Goal: Transaction & Acquisition: Purchase product/service

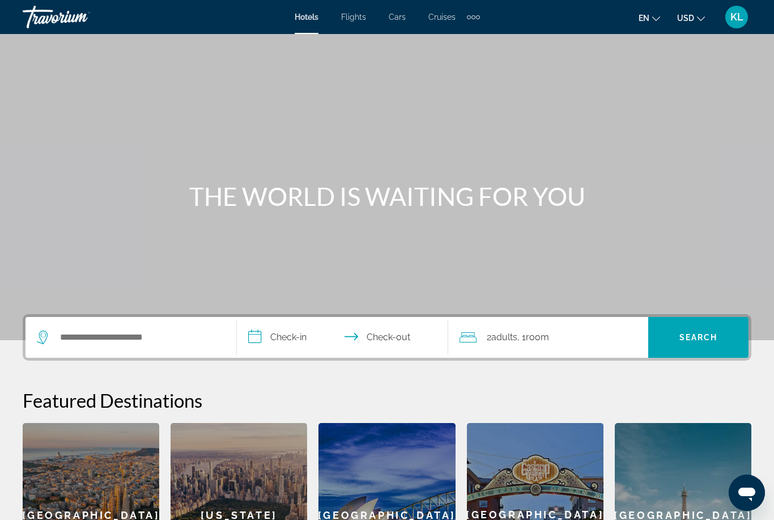
click at [737, 20] on span "KL" at bounding box center [737, 16] width 13 height 11
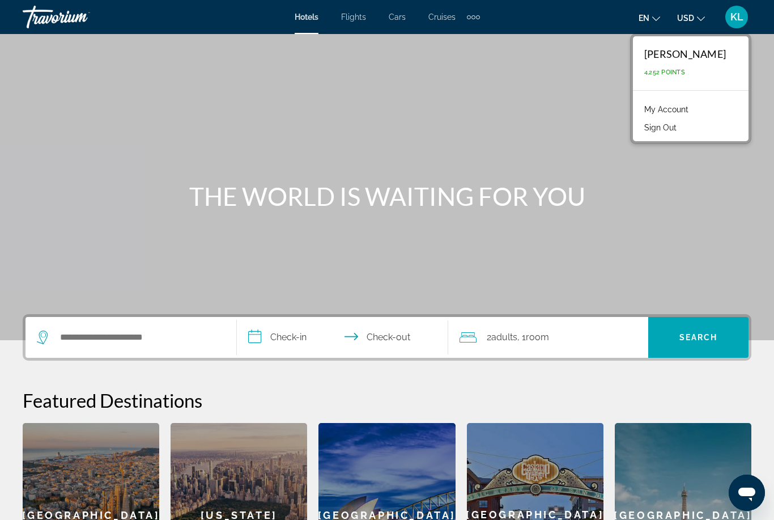
click at [681, 134] on button "Sign Out" at bounding box center [661, 127] width 44 height 15
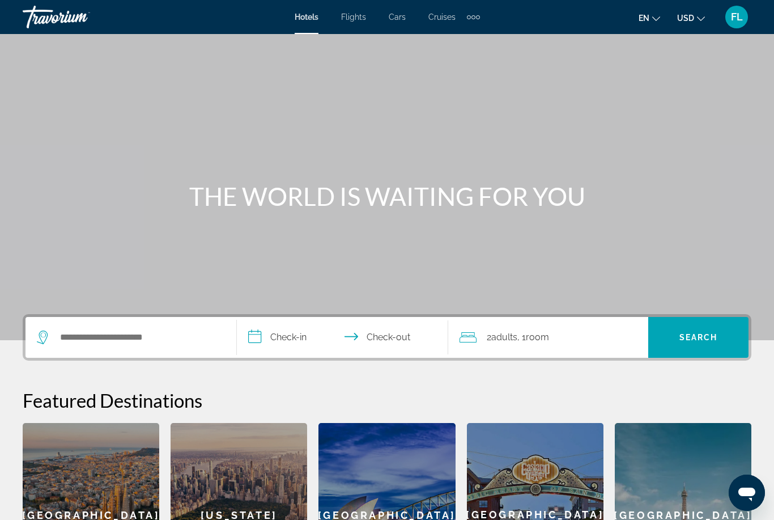
click at [739, 23] on span "FL" at bounding box center [737, 16] width 12 height 11
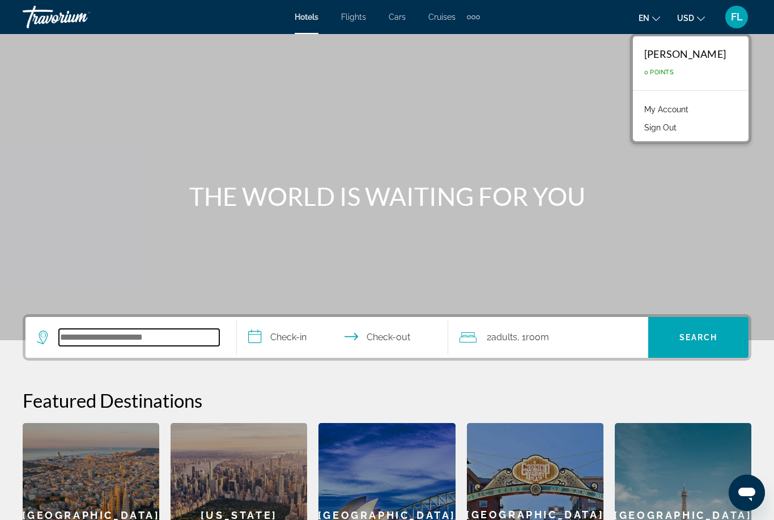
click at [145, 336] on input "Search widget" at bounding box center [139, 337] width 160 height 17
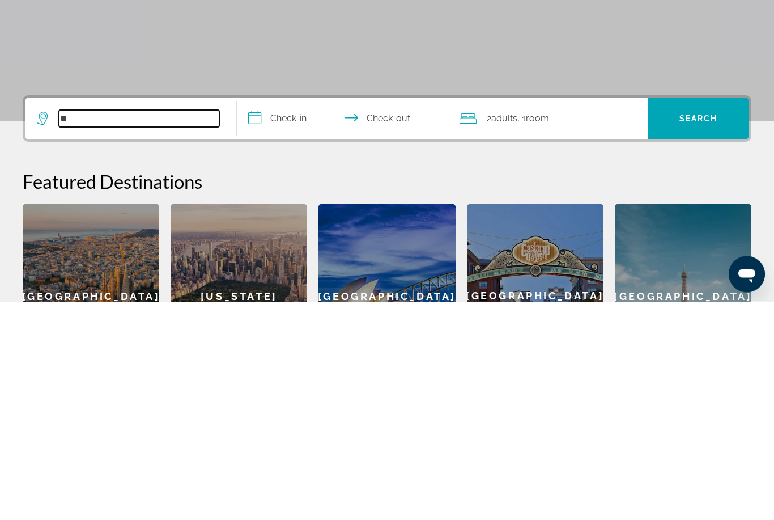
type input "*"
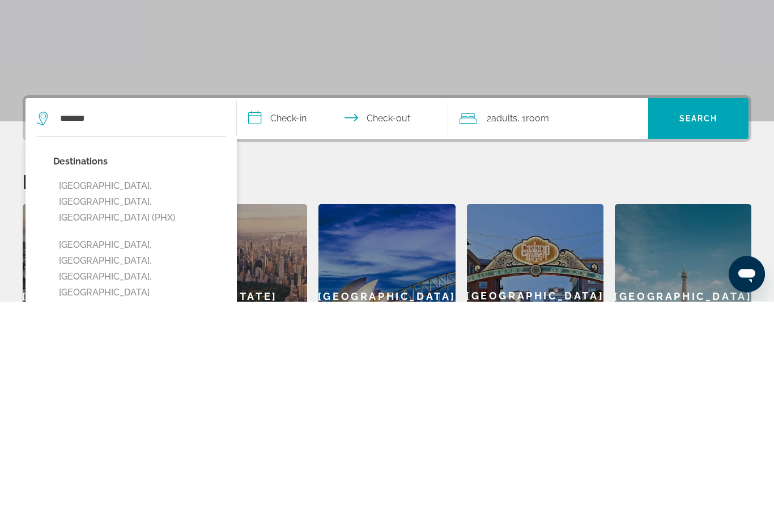
click at [173, 394] on button "[GEOGRAPHIC_DATA], [GEOGRAPHIC_DATA], [GEOGRAPHIC_DATA] (PHX)" at bounding box center [139, 420] width 172 height 53
type input "**********"
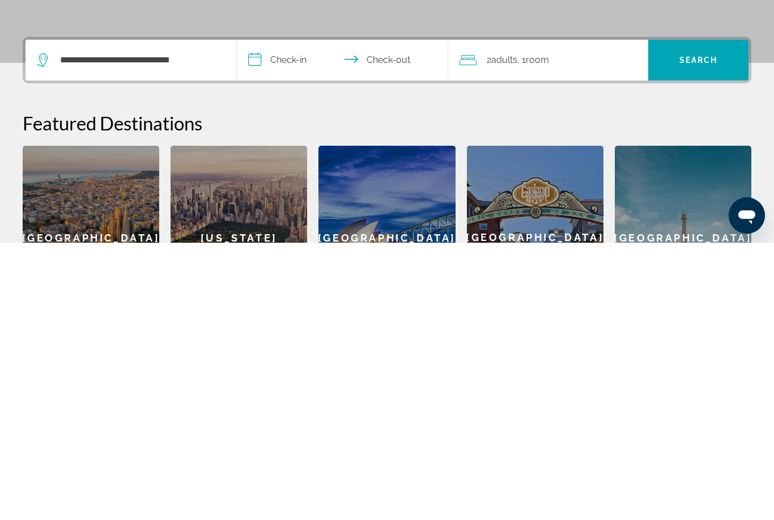
click at [285, 317] on input "**********" at bounding box center [345, 339] width 216 height 44
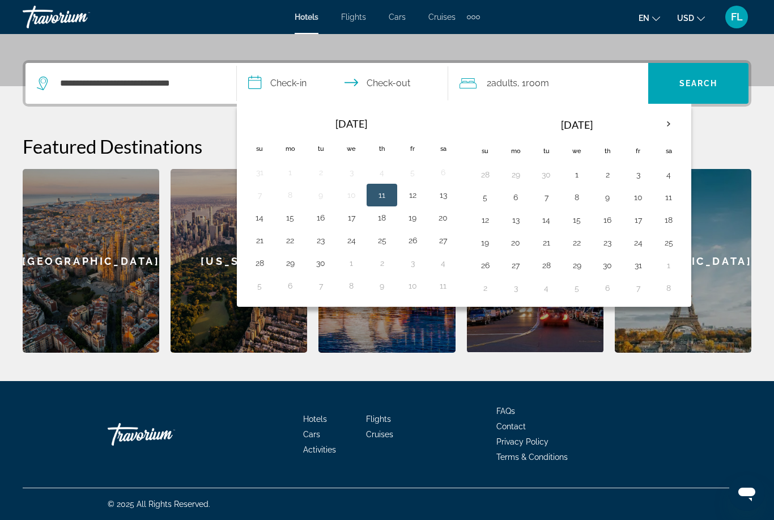
click at [674, 122] on th "Next month" at bounding box center [668, 124] width 31 height 25
click at [611, 202] on button "6" at bounding box center [607, 197] width 18 height 16
click at [546, 219] on button "11" at bounding box center [546, 220] width 18 height 16
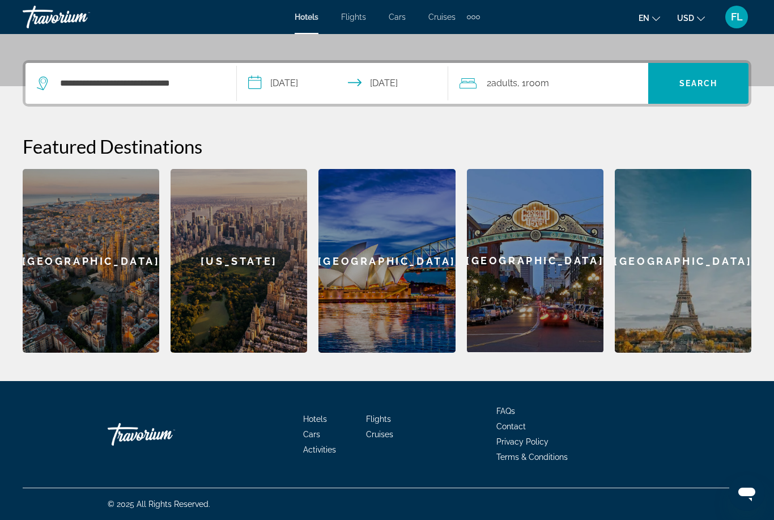
type input "**********"
click at [702, 88] on span "Search" at bounding box center [699, 83] width 39 height 9
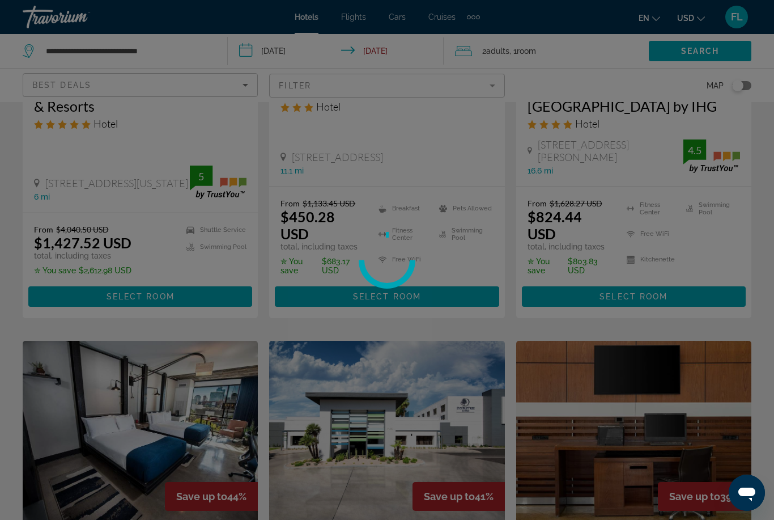
scroll to position [36, 0]
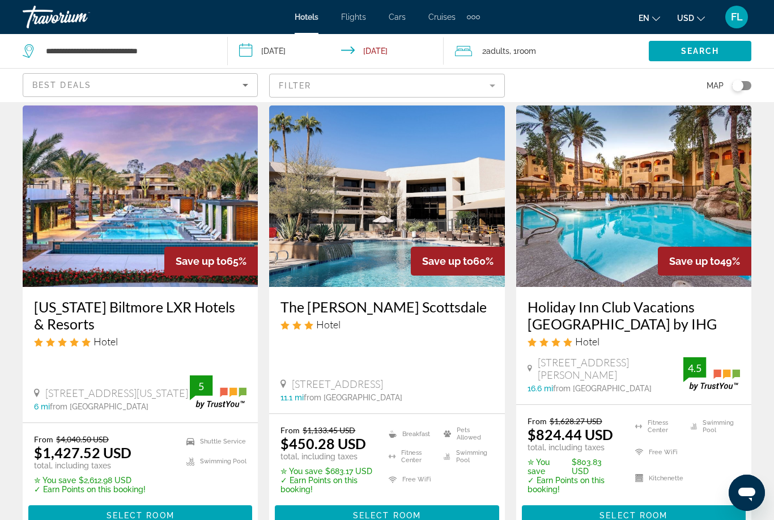
click at [353, 82] on mat-form-field "Filter" at bounding box center [386, 86] width 235 height 24
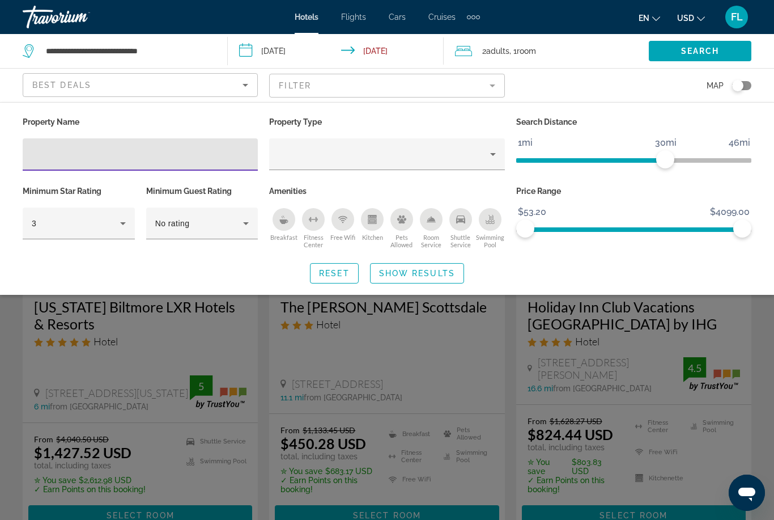
click at [111, 151] on input "Hotel Filters" at bounding box center [140, 155] width 217 height 14
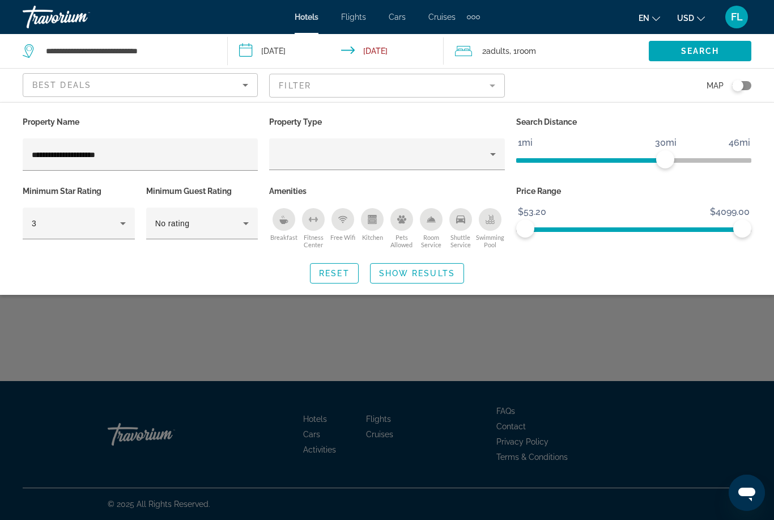
click at [153, 160] on input "**********" at bounding box center [140, 155] width 217 height 14
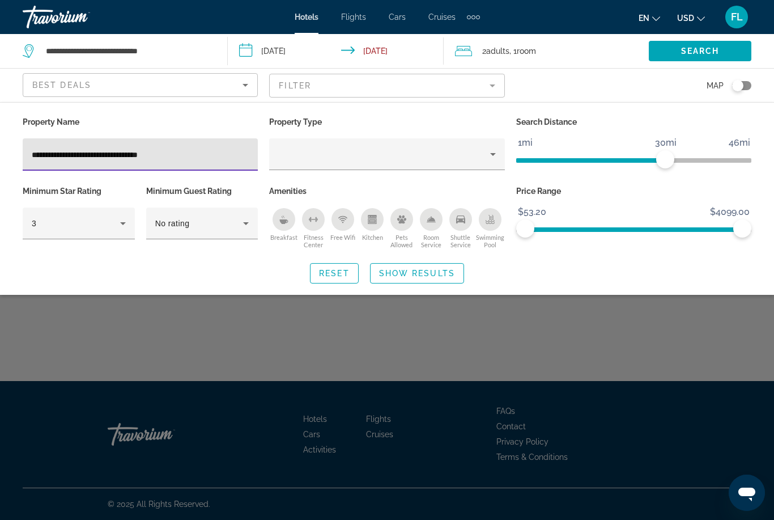
type input "**********"
click at [484, 161] on div "Property type" at bounding box center [383, 154] width 211 height 14
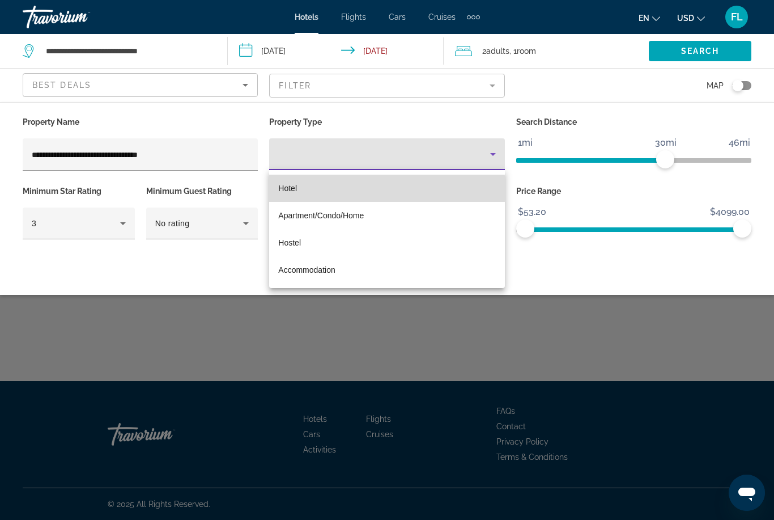
click at [362, 189] on mat-option "Hotel" at bounding box center [386, 188] width 235 height 27
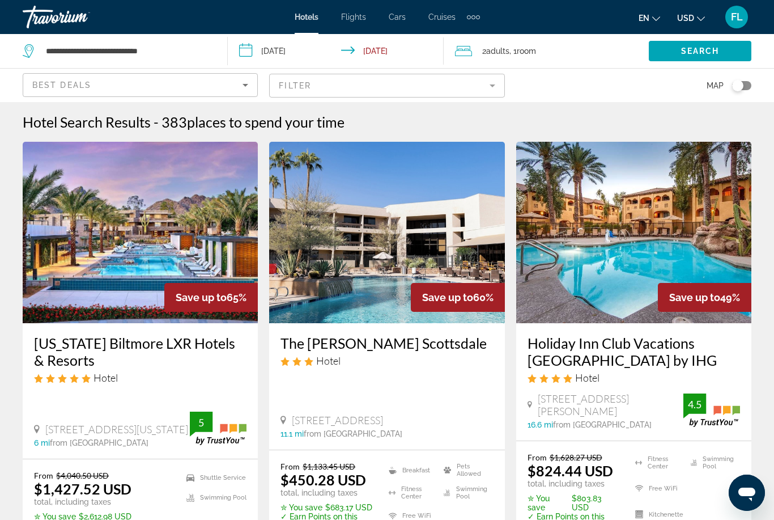
click at [175, 91] on div "Best Deals" at bounding box center [137, 85] width 210 height 14
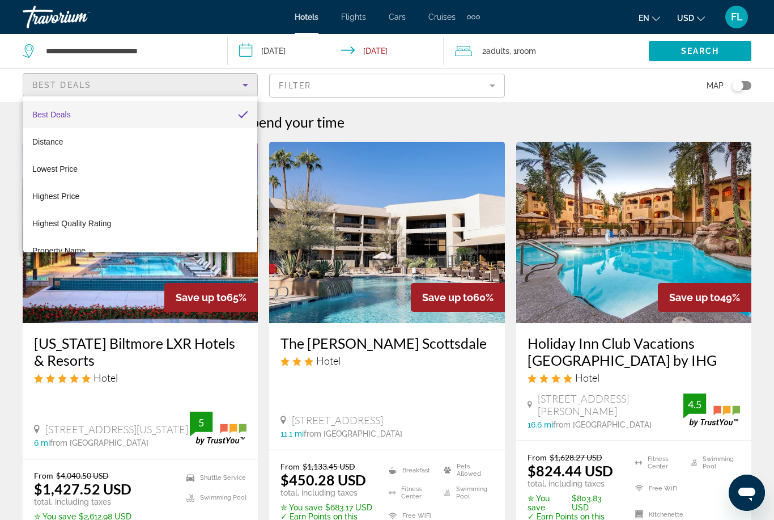
click at [356, 87] on div at bounding box center [387, 260] width 774 height 520
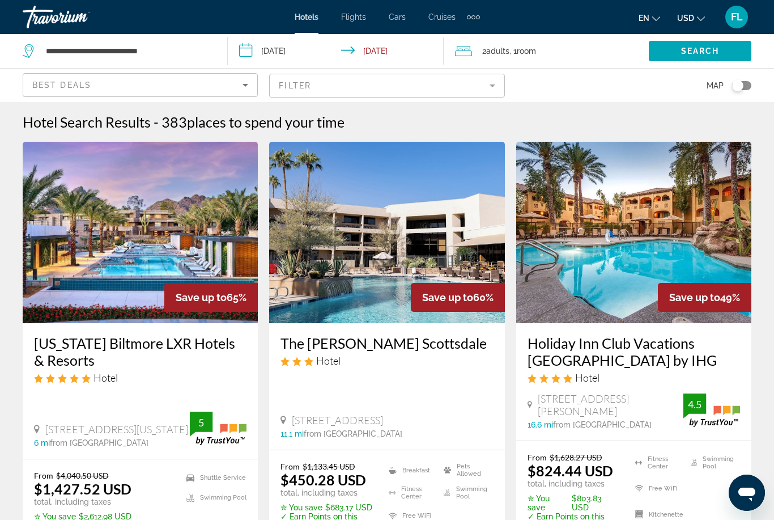
click at [396, 94] on mat-form-field "Filter" at bounding box center [386, 86] width 235 height 24
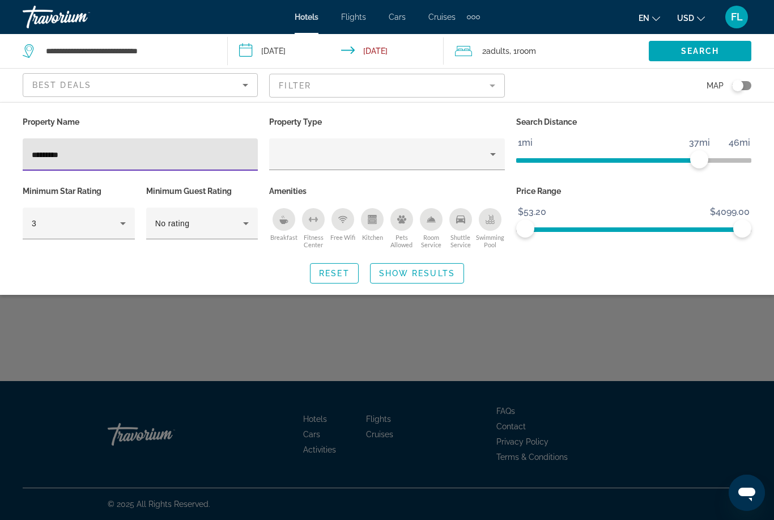
type input "*********"
click at [485, 160] on div "Property type" at bounding box center [383, 154] width 211 height 14
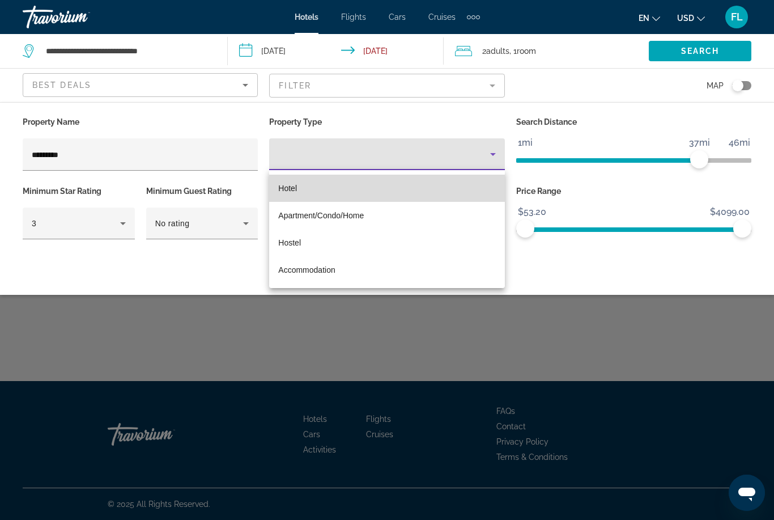
click at [360, 178] on mat-option "Hotel" at bounding box center [386, 188] width 235 height 27
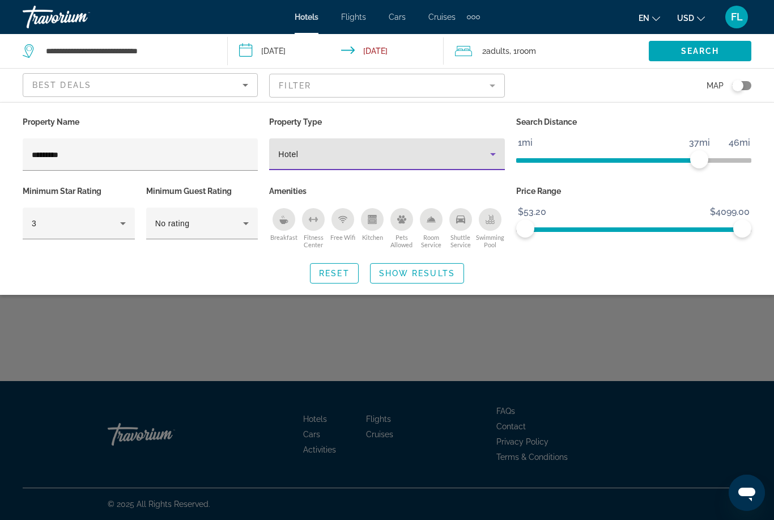
click at [702, 54] on span "Search" at bounding box center [700, 50] width 39 height 9
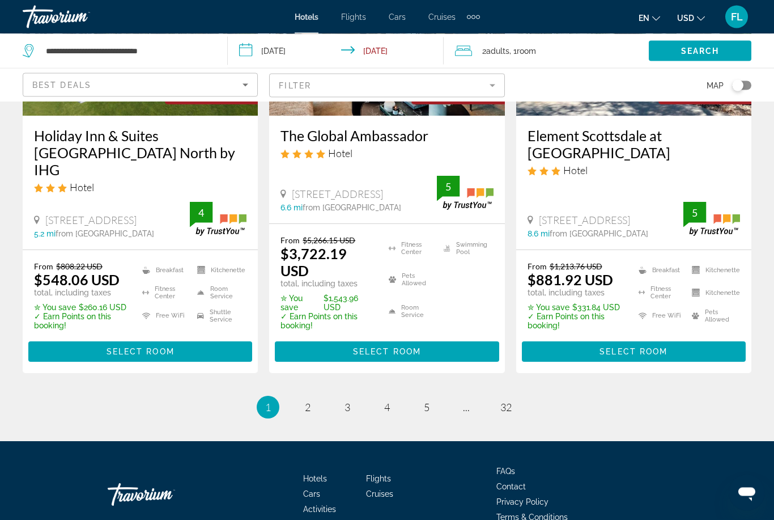
scroll to position [1556, 0]
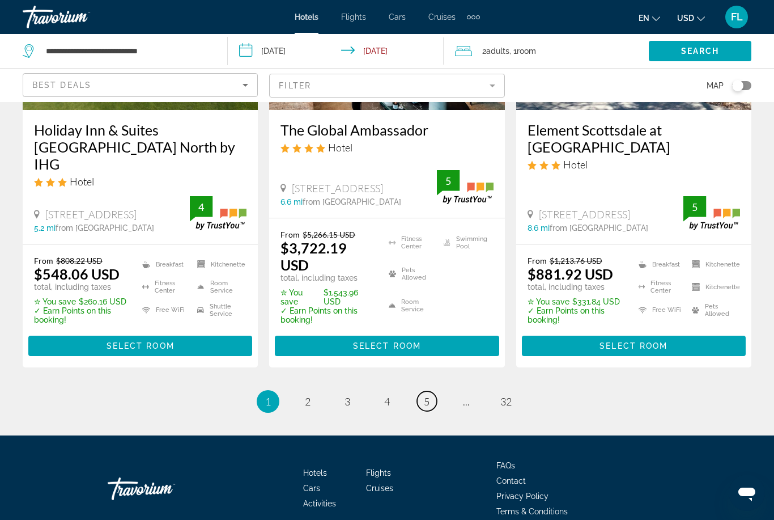
click at [427, 395] on span "5" at bounding box center [427, 401] width 6 height 12
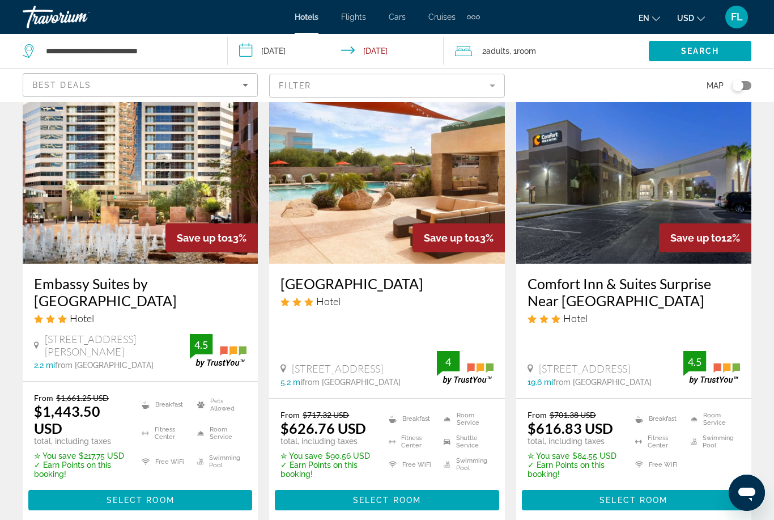
scroll to position [1599, 0]
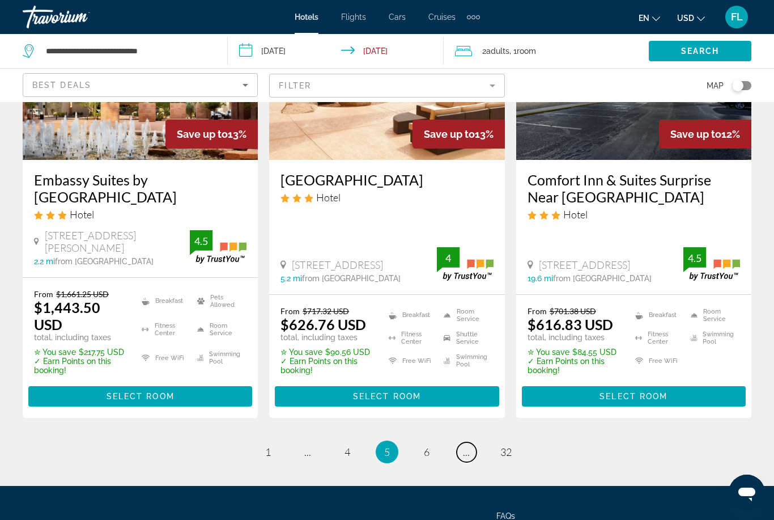
click at [462, 442] on link "page ..." at bounding box center [467, 452] width 20 height 20
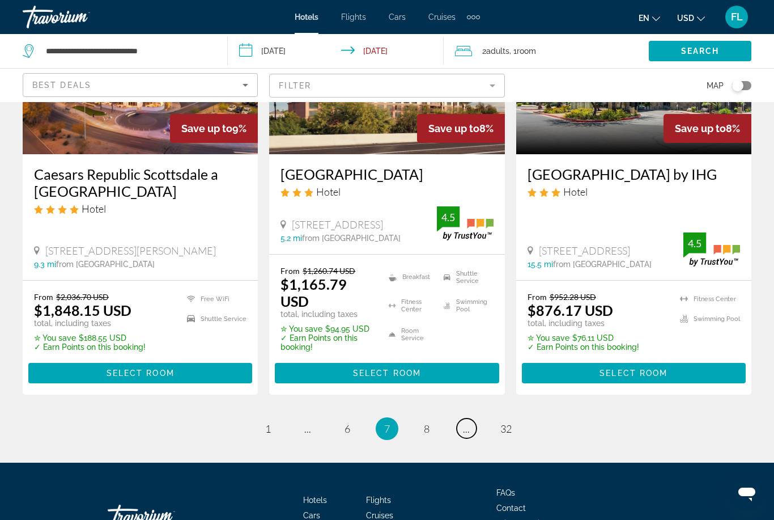
scroll to position [1581, 0]
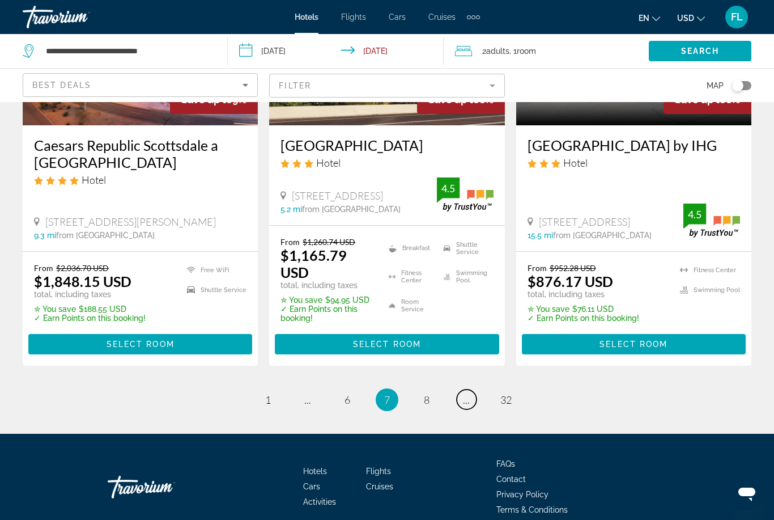
click at [469, 393] on span "..." at bounding box center [466, 399] width 7 height 12
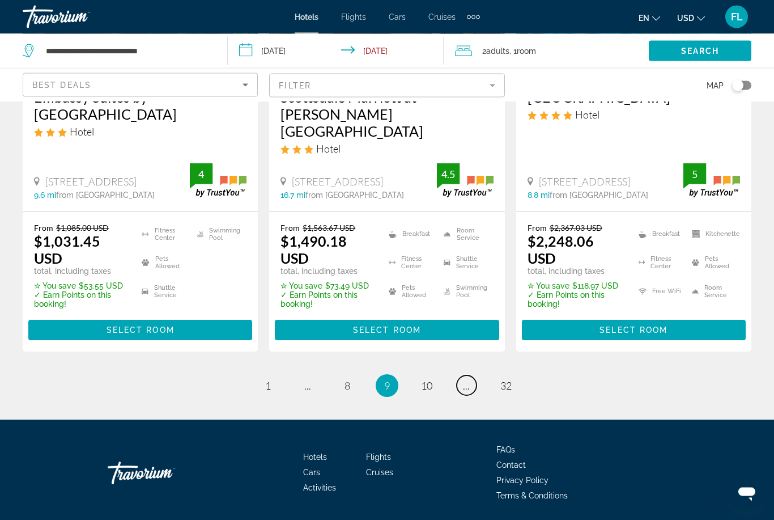
scroll to position [1633, 0]
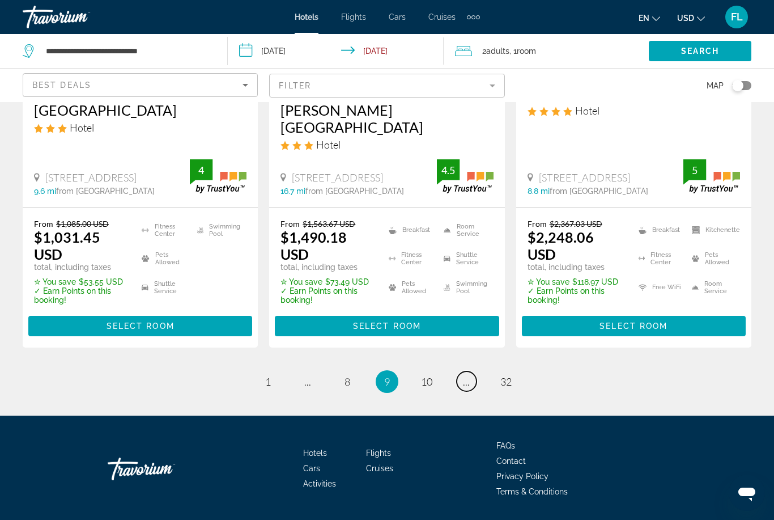
click at [471, 388] on link "page ..." at bounding box center [467, 381] width 20 height 20
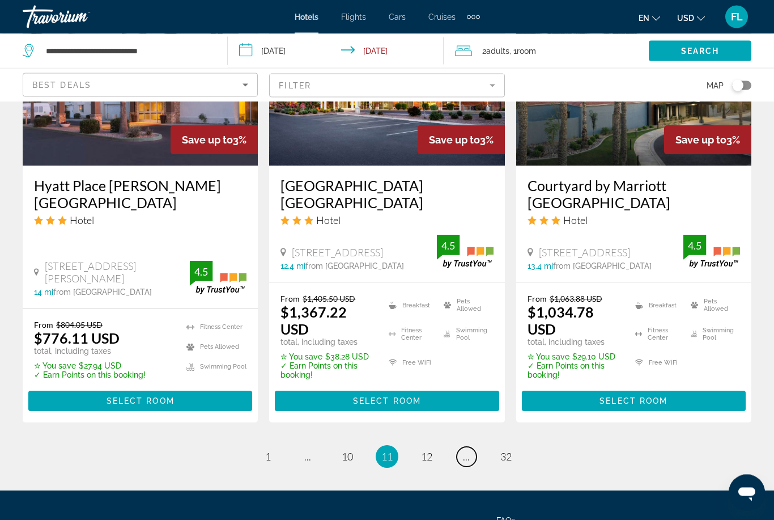
scroll to position [1603, 0]
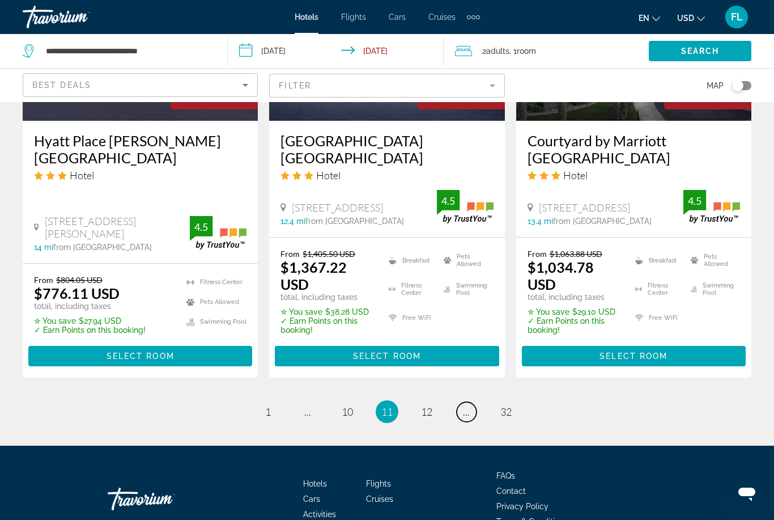
click at [469, 405] on span "..." at bounding box center [466, 411] width 7 height 12
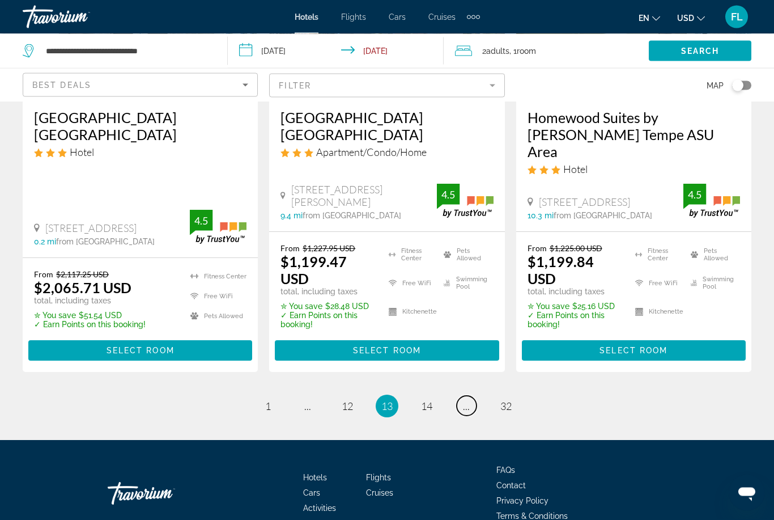
scroll to position [1617, 0]
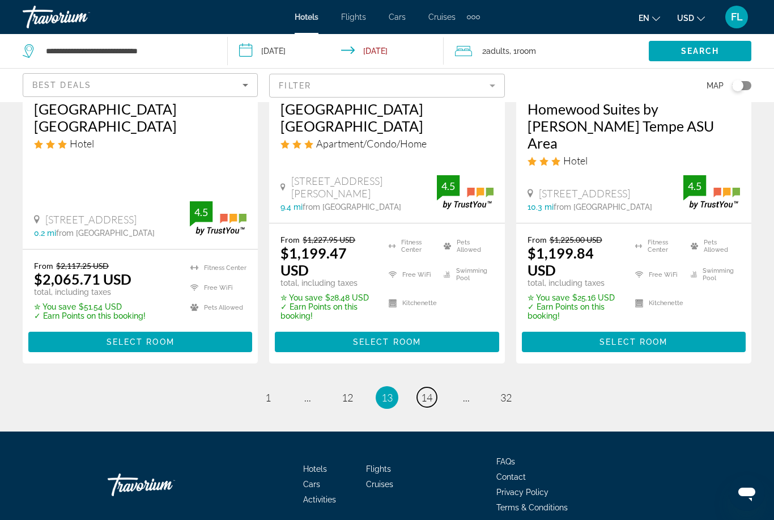
click at [425, 391] on span "14" at bounding box center [426, 397] width 11 height 12
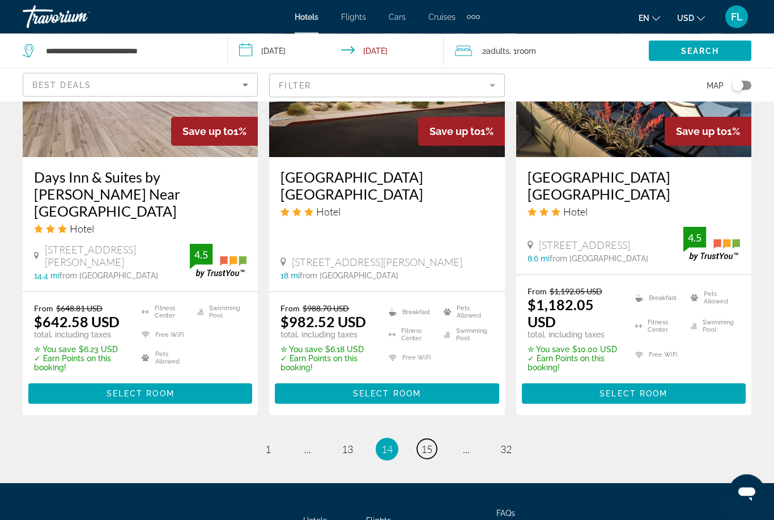
scroll to position [1604, 0]
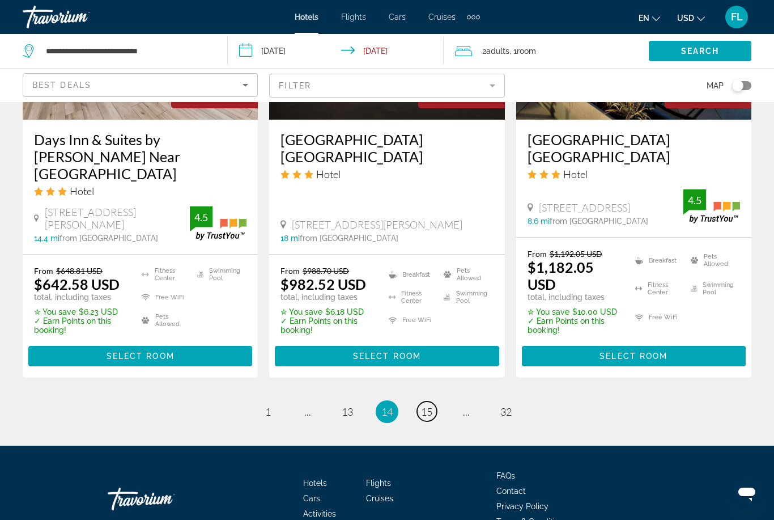
click at [431, 405] on span "15" at bounding box center [426, 411] width 11 height 12
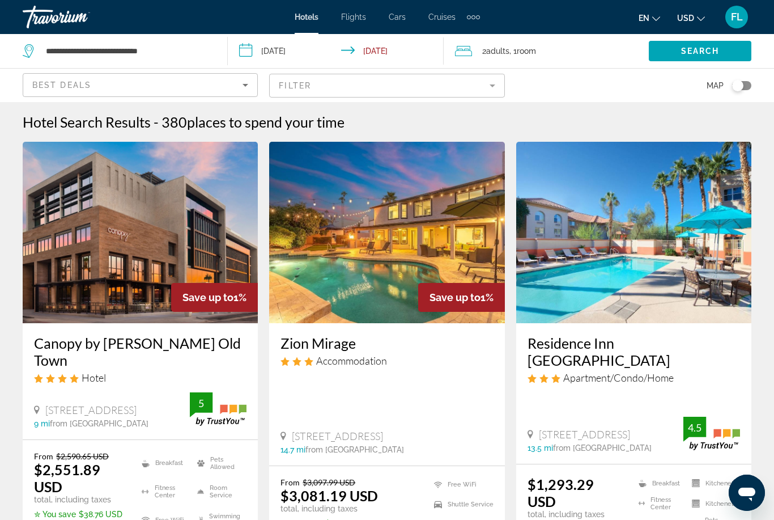
click at [324, 91] on mat-form-field "Filter" at bounding box center [386, 86] width 235 height 24
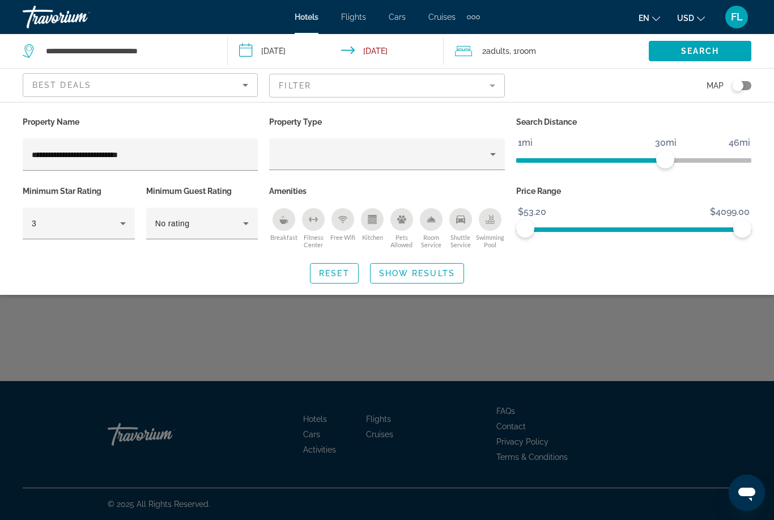
type input "**********"
click at [476, 156] on div "Property type" at bounding box center [383, 154] width 211 height 14
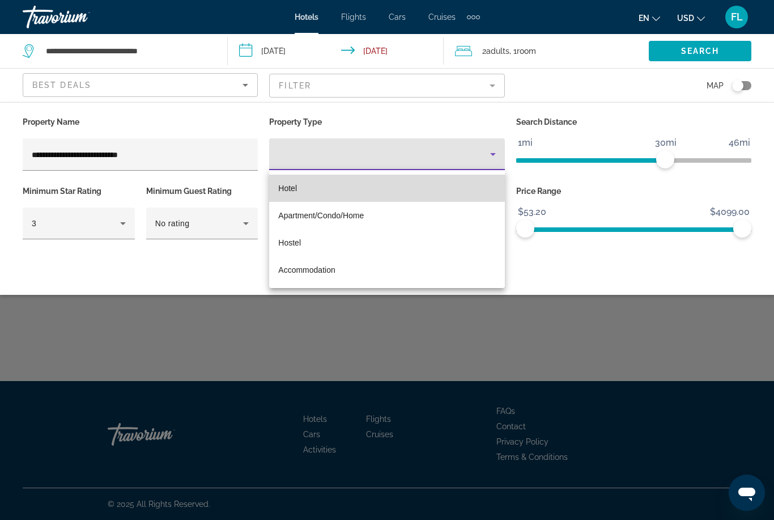
click at [296, 184] on span "Hotel" at bounding box center [287, 188] width 19 height 9
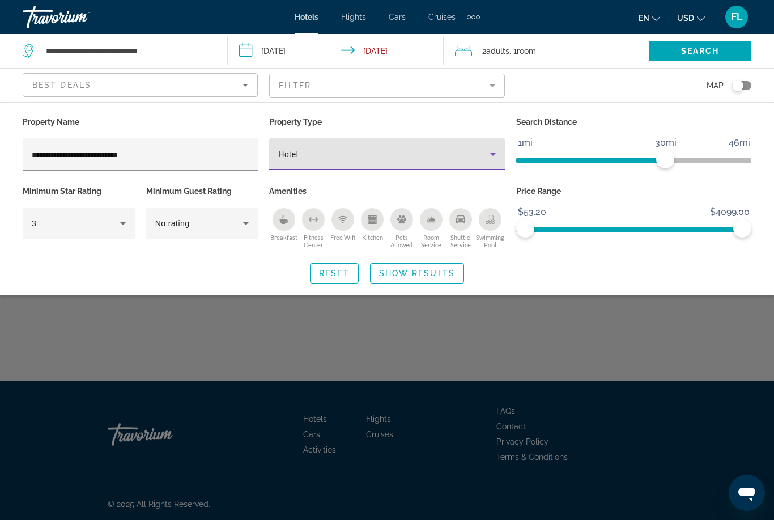
click at [424, 272] on span "Show Results" at bounding box center [417, 273] width 76 height 9
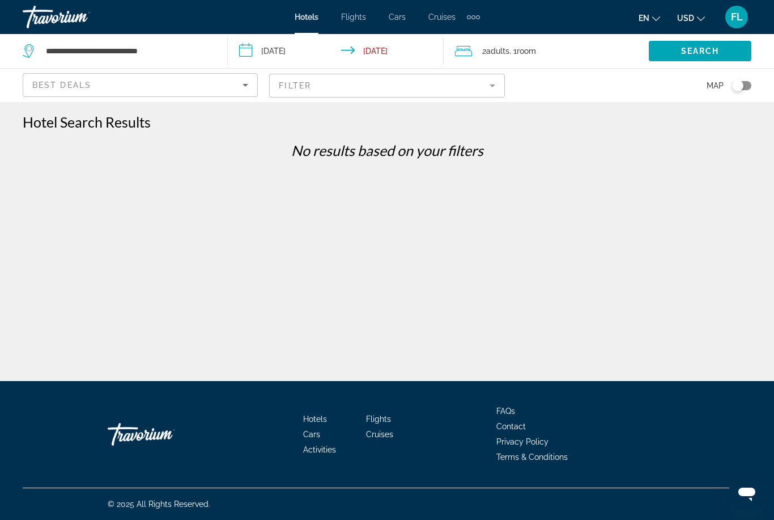
click at [48, 30] on div "Travorium" at bounding box center [79, 16] width 113 height 29
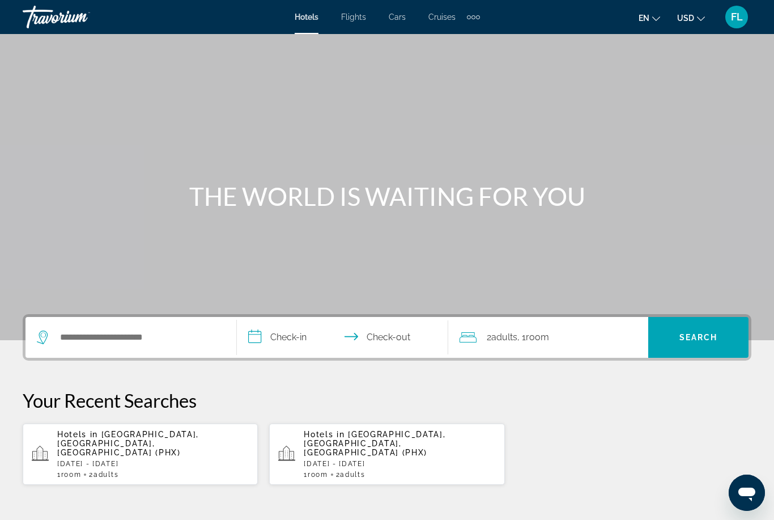
click at [193, 460] on p "Thu, 06 Nov - Tue, 11 Nov" at bounding box center [153, 464] width 192 height 8
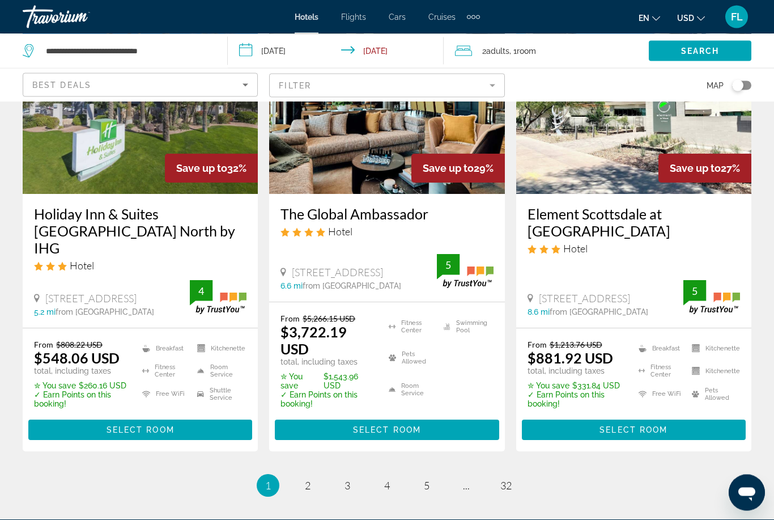
scroll to position [1475, 0]
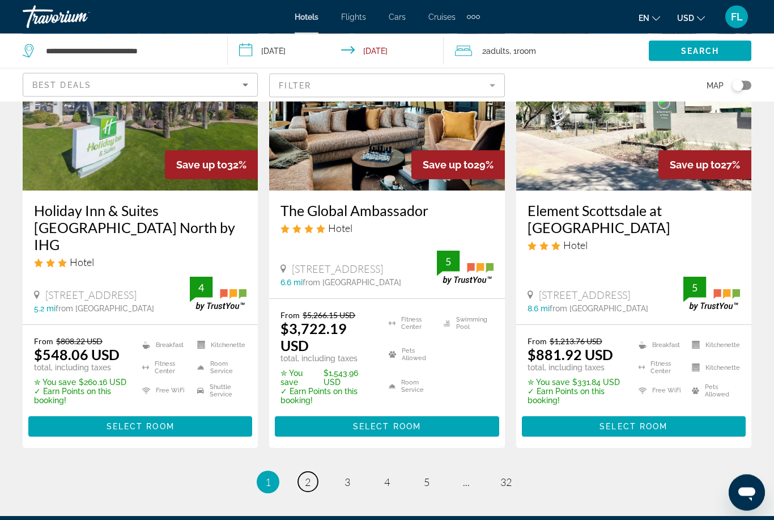
click at [310, 476] on span "2" at bounding box center [308, 482] width 6 height 12
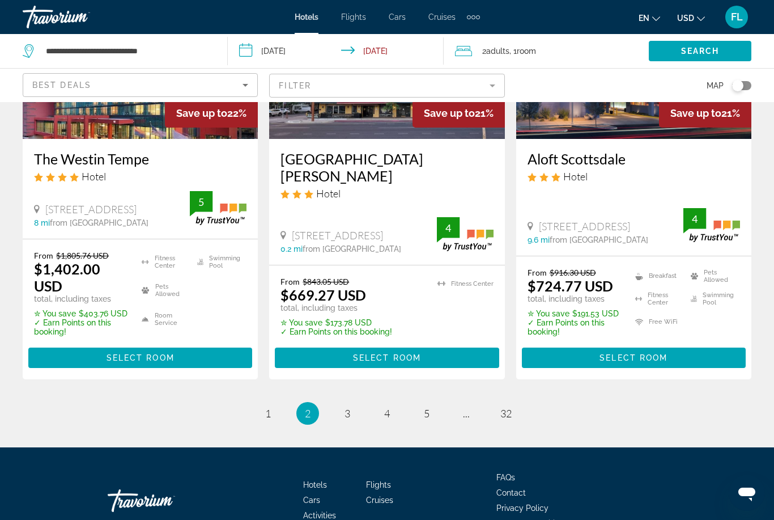
scroll to position [1591, 0]
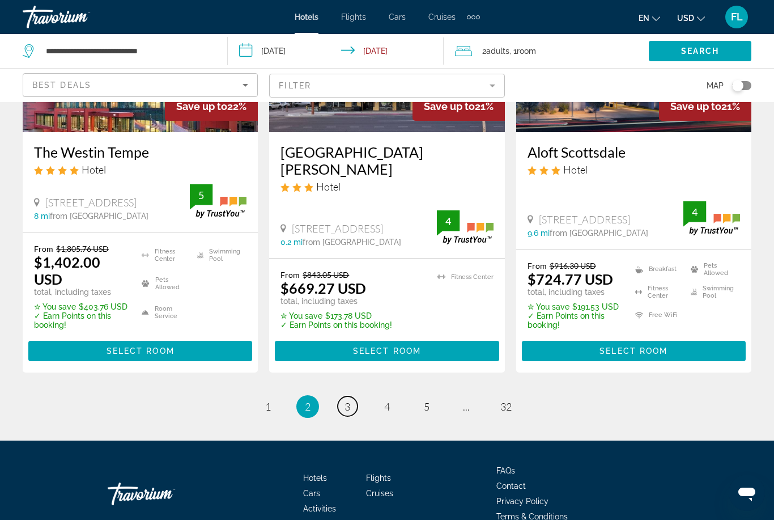
click at [347, 400] on span "3" at bounding box center [348, 406] width 6 height 12
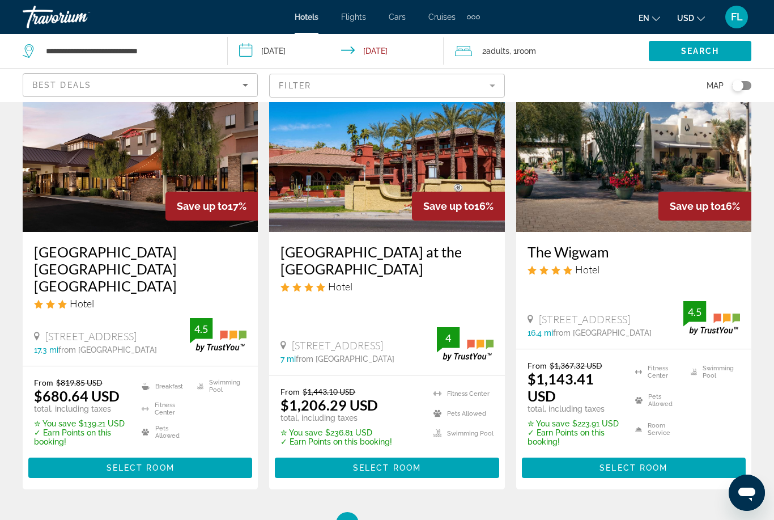
scroll to position [1549, 0]
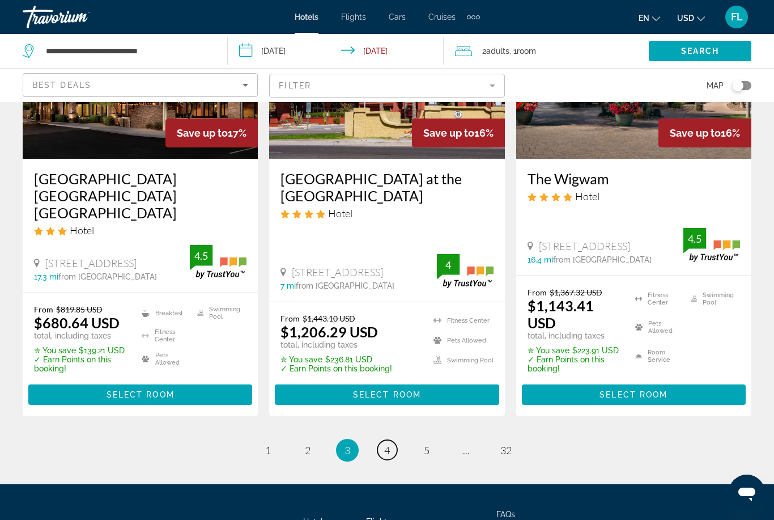
click at [388, 444] on span "4" at bounding box center [387, 450] width 6 height 12
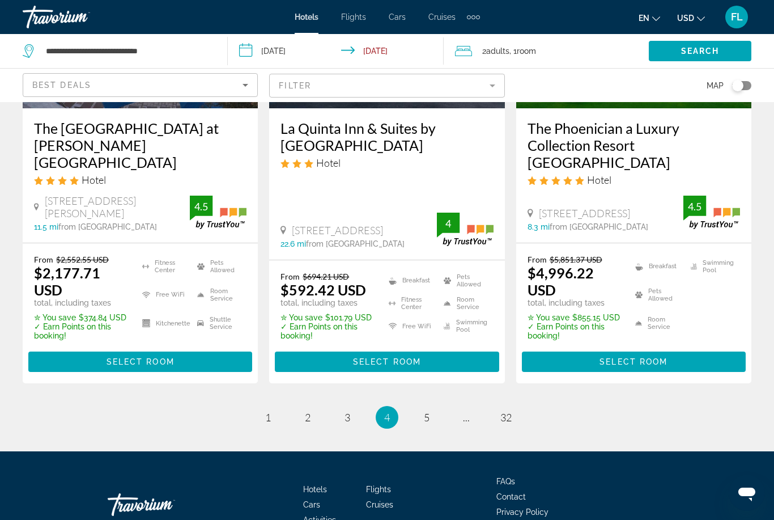
scroll to position [1584, 0]
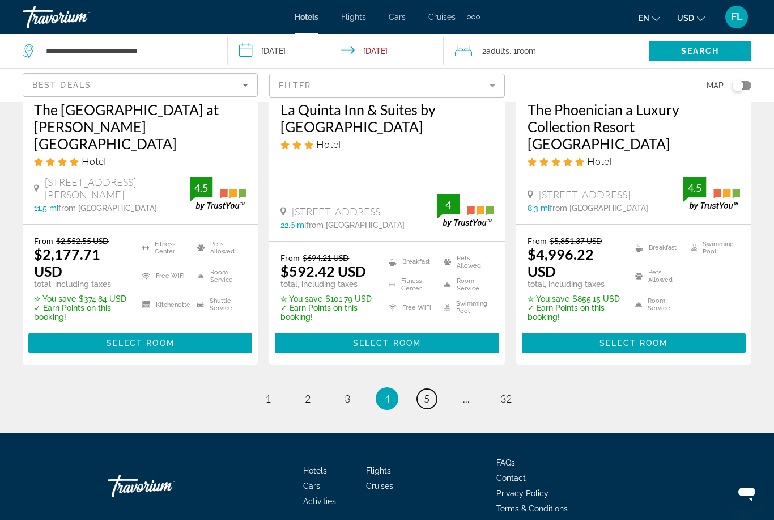
click at [428, 392] on span "5" at bounding box center [427, 398] width 6 height 12
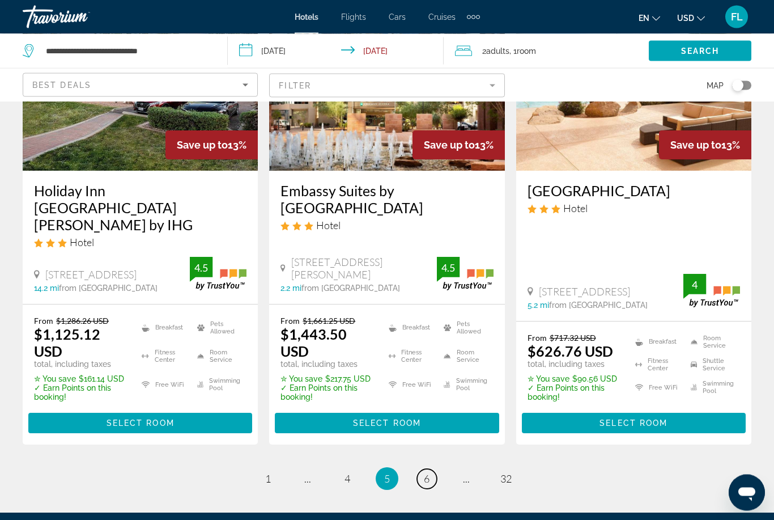
scroll to position [1599, 0]
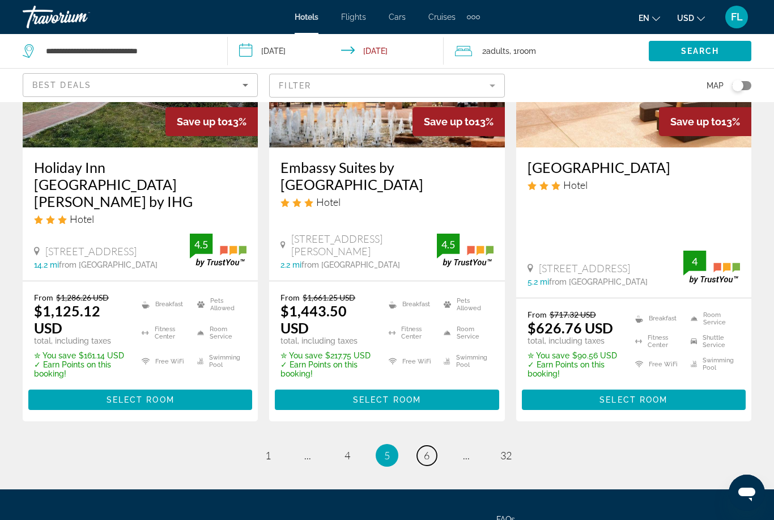
click at [432, 445] on link "page 6" at bounding box center [427, 455] width 20 height 20
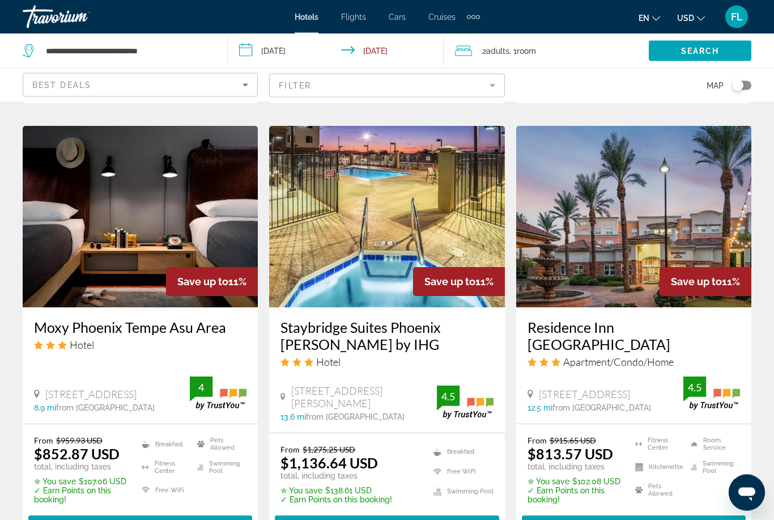
scroll to position [1400, 0]
click at [699, 512] on span "Main content" at bounding box center [634, 525] width 224 height 27
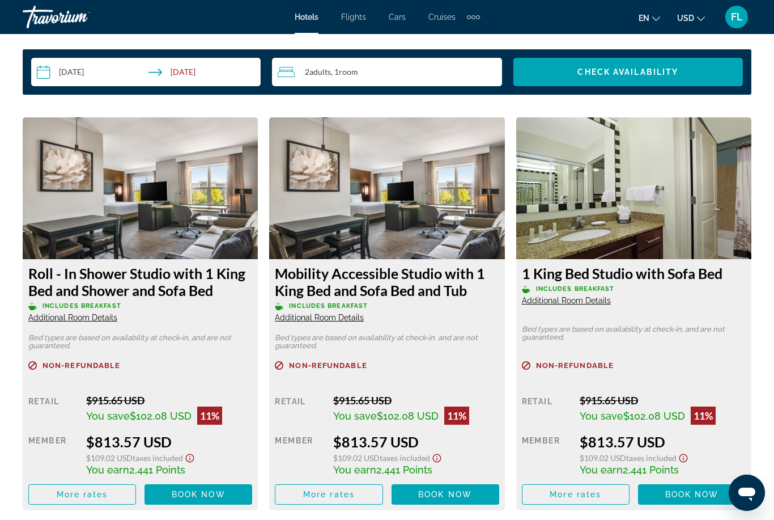
scroll to position [1660, 0]
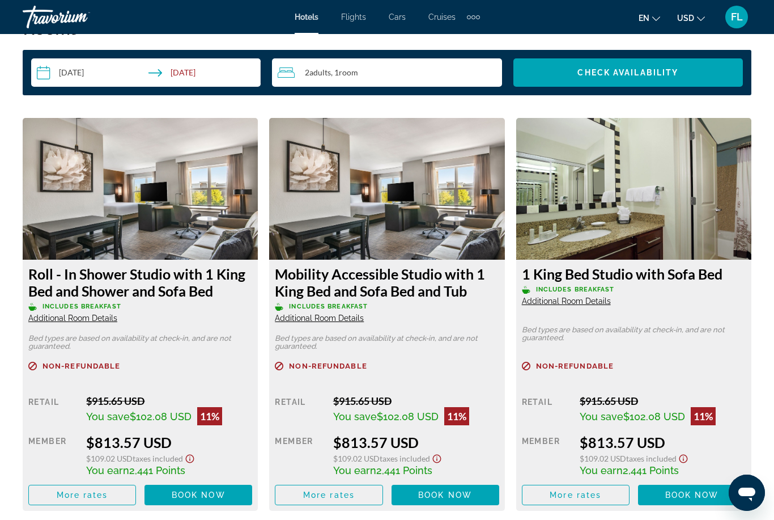
click at [685, 455] on icon "Show Taxes and Fees disclaimer" at bounding box center [684, 459] width 9 height 9
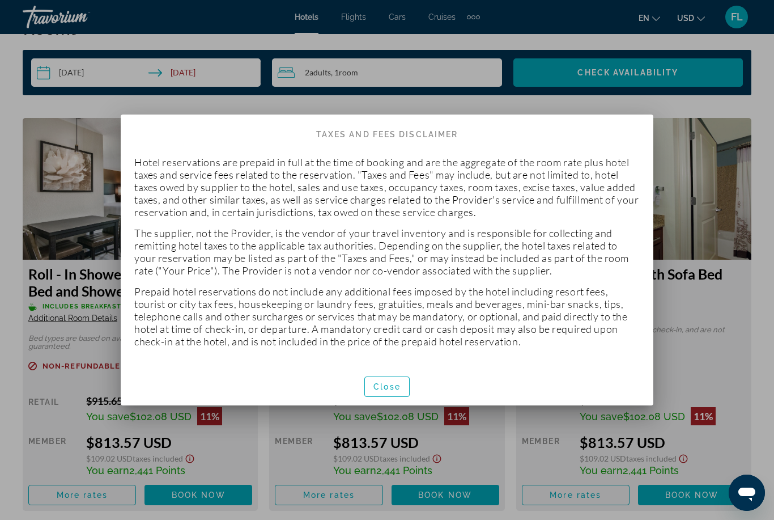
click at [390, 389] on span "Close" at bounding box center [386, 386] width 27 height 9
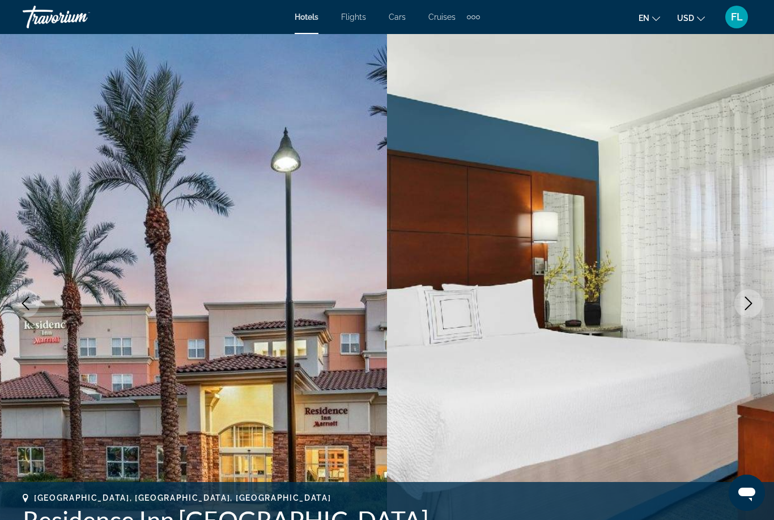
scroll to position [1660, 0]
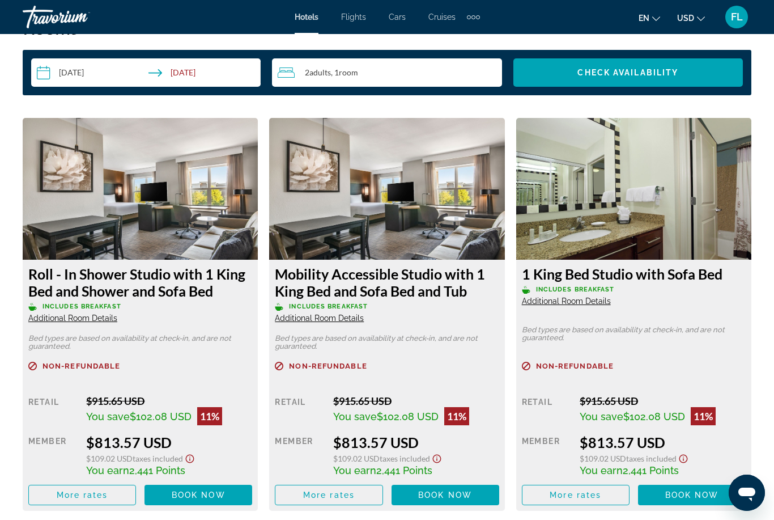
click at [733, 18] on span "FL" at bounding box center [737, 16] width 12 height 11
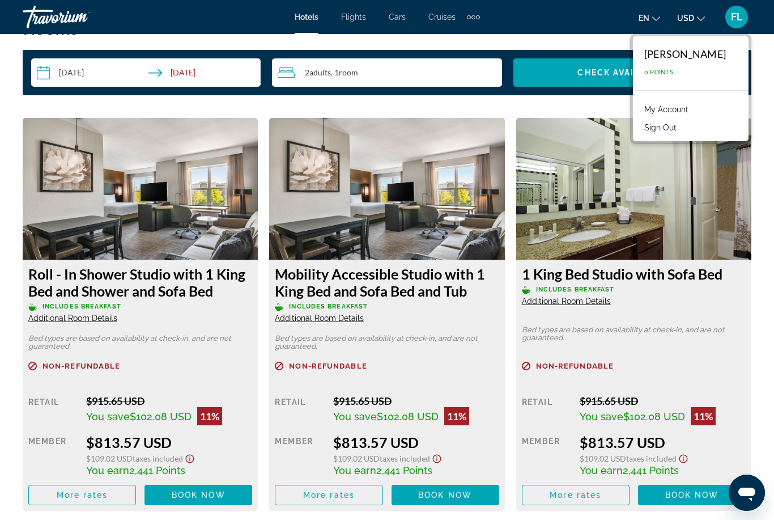
click at [682, 133] on button "Sign Out" at bounding box center [661, 127] width 44 height 15
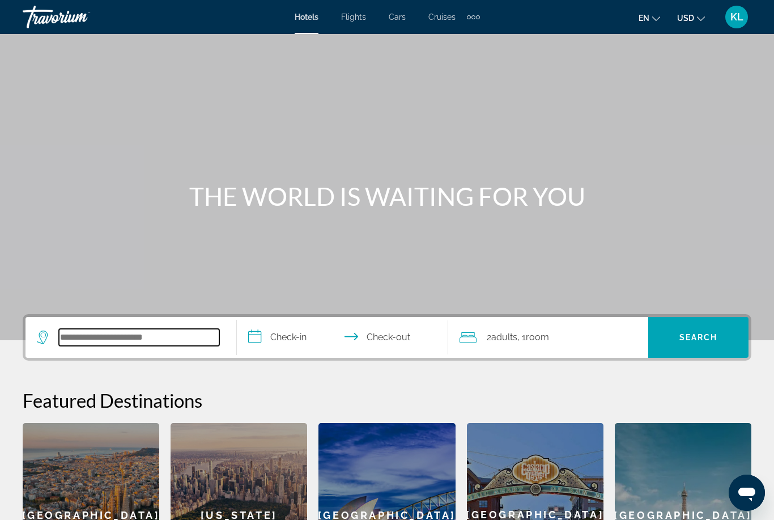
click at [120, 329] on input "Search widget" at bounding box center [139, 337] width 160 height 17
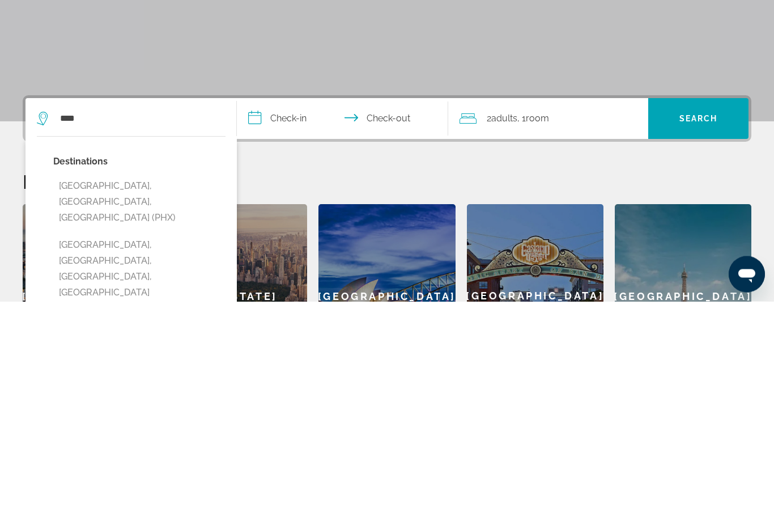
click at [176, 394] on button "[GEOGRAPHIC_DATA], [GEOGRAPHIC_DATA], [GEOGRAPHIC_DATA] (PHX)" at bounding box center [139, 420] width 172 height 53
type input "**********"
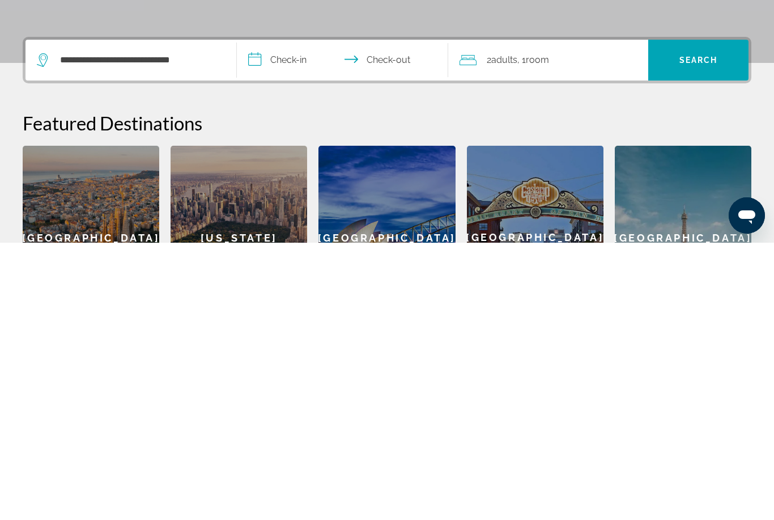
click at [279, 317] on input "**********" at bounding box center [345, 339] width 216 height 44
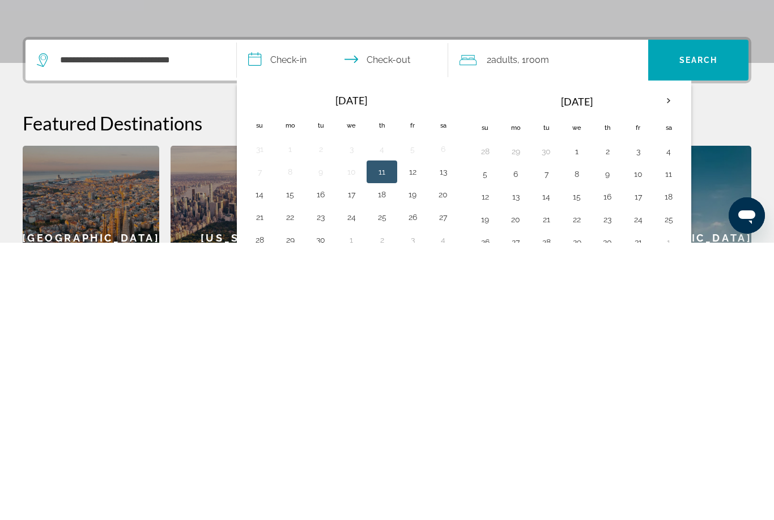
scroll to position [254, 0]
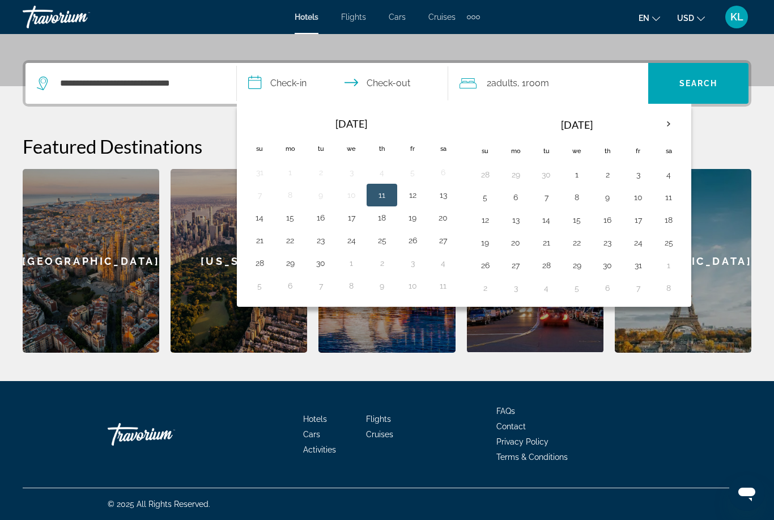
click at [672, 125] on th "Next month" at bounding box center [668, 124] width 31 height 25
click at [607, 201] on button "6" at bounding box center [607, 197] width 18 height 16
click at [550, 221] on button "11" at bounding box center [546, 220] width 18 height 16
type input "**********"
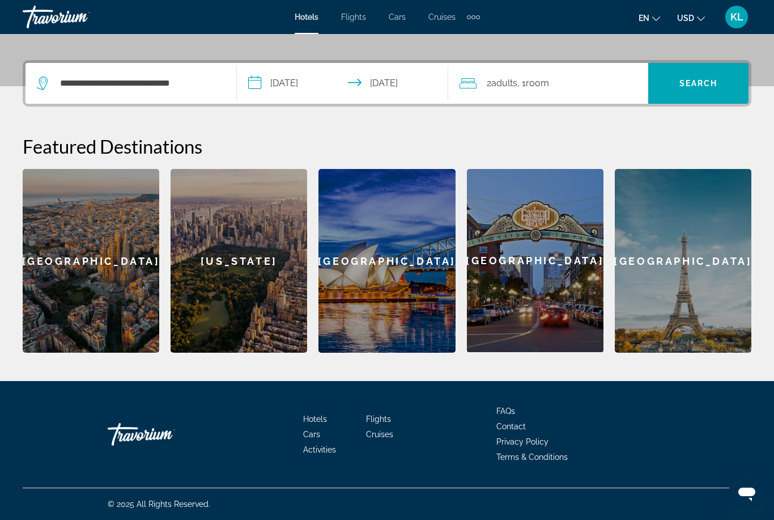
click at [702, 84] on span "Search" at bounding box center [699, 83] width 39 height 9
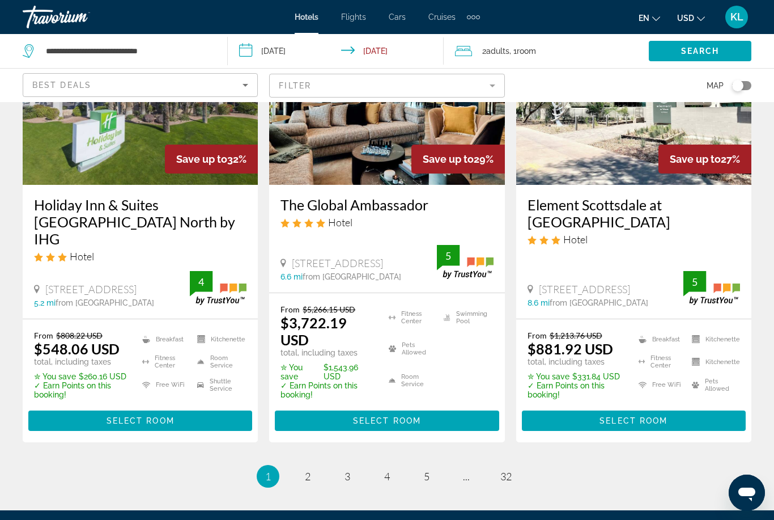
scroll to position [1483, 0]
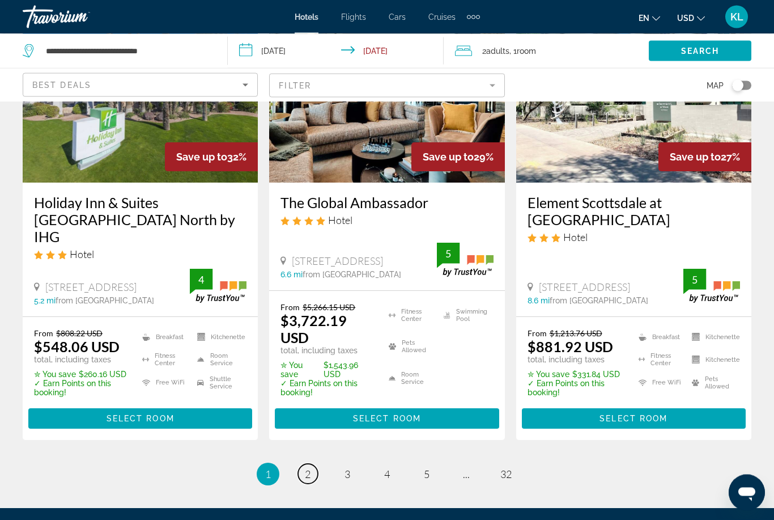
click at [315, 464] on link "page 2" at bounding box center [308, 474] width 20 height 20
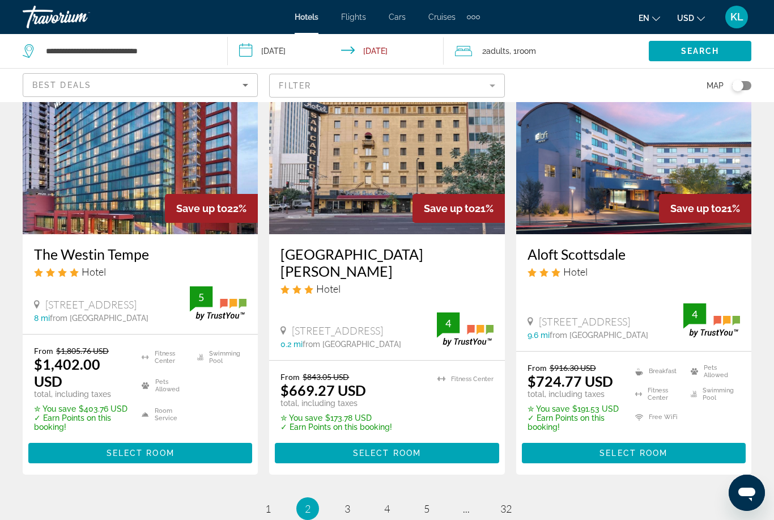
scroll to position [1491, 0]
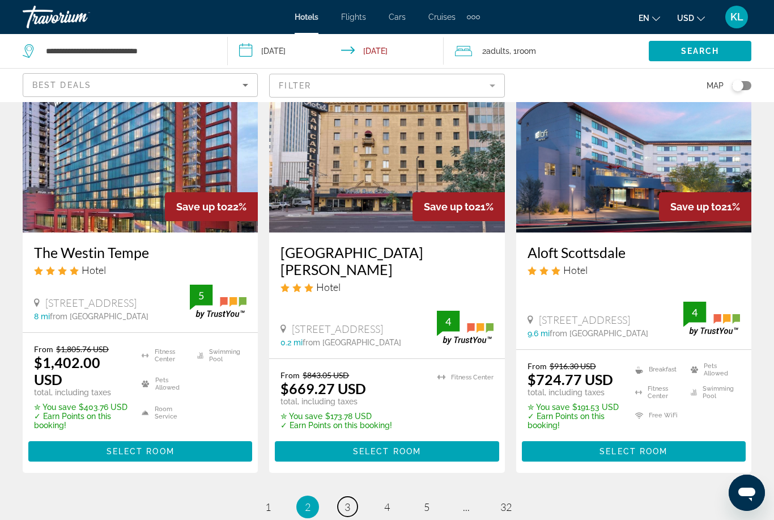
click at [346, 500] on span "3" at bounding box center [348, 506] width 6 height 12
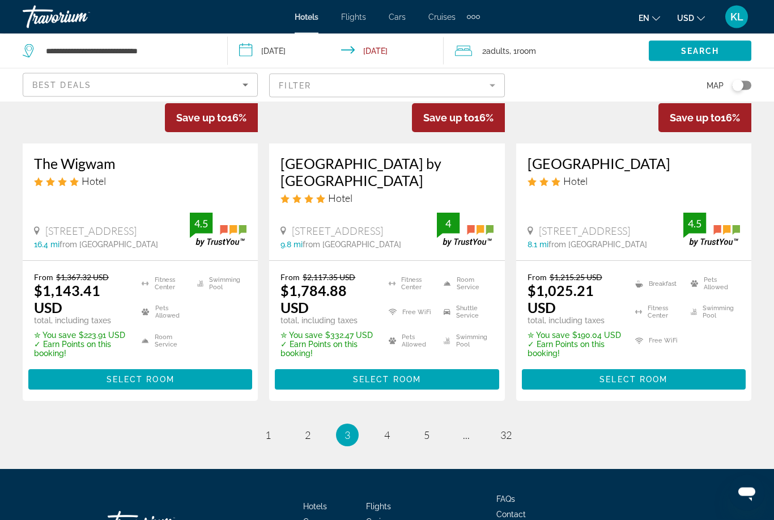
scroll to position [1566, 0]
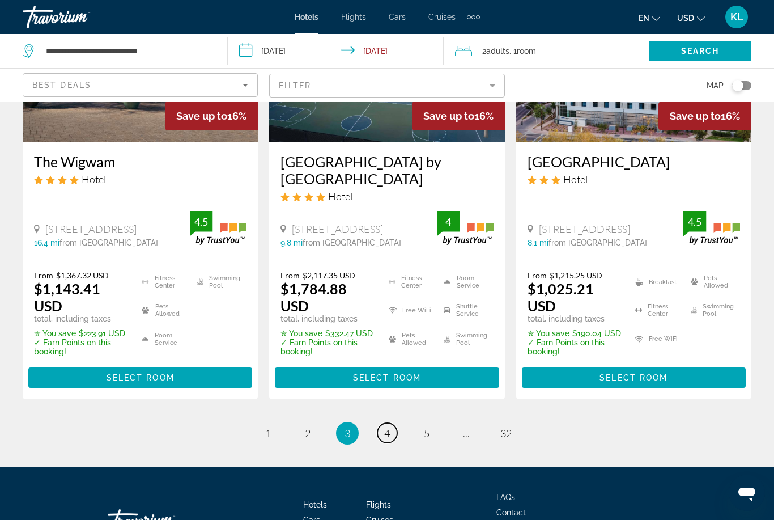
click at [390, 423] on link "page 4" at bounding box center [387, 433] width 20 height 20
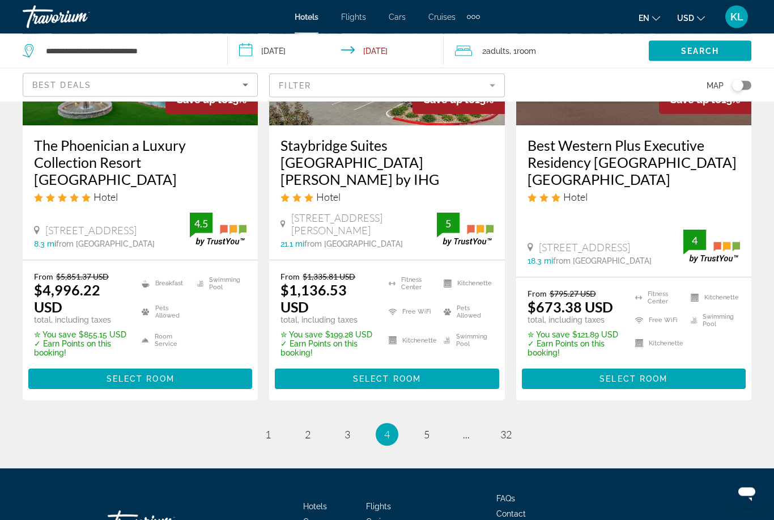
scroll to position [1566, 0]
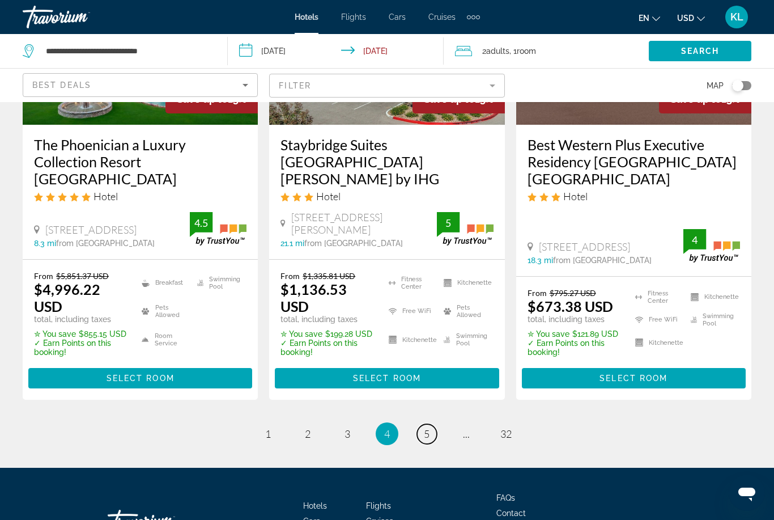
click at [431, 424] on link "page 5" at bounding box center [427, 434] width 20 height 20
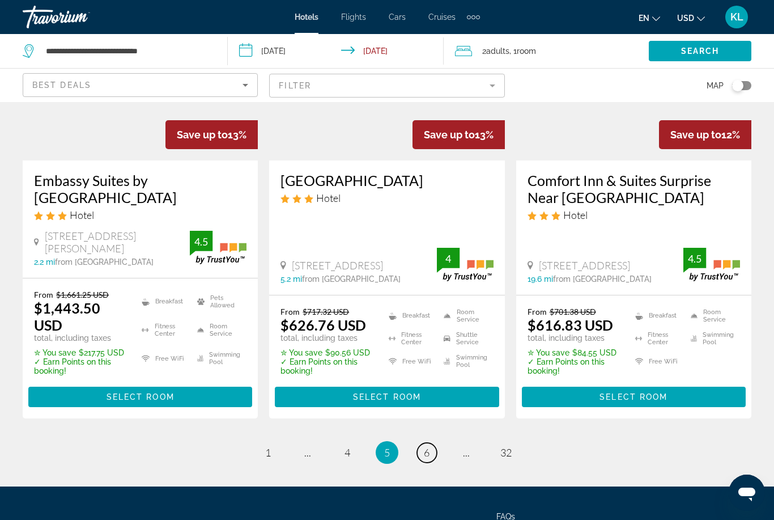
scroll to position [1599, 0]
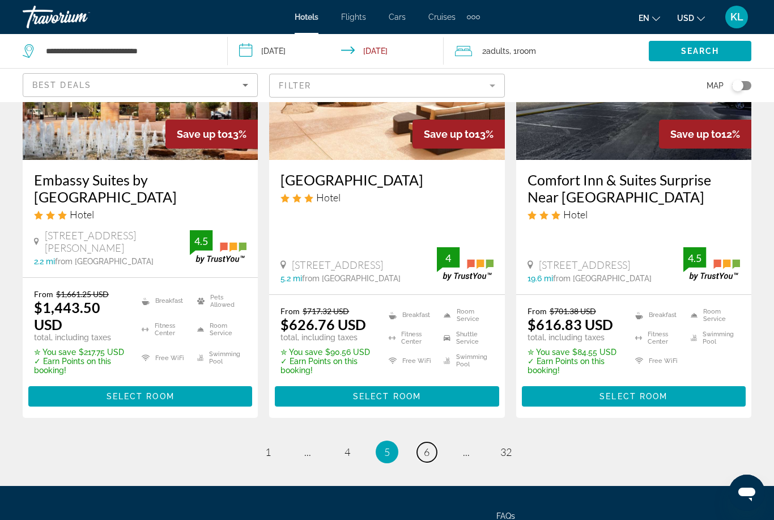
click at [432, 442] on link "page 6" at bounding box center [427, 452] width 20 height 20
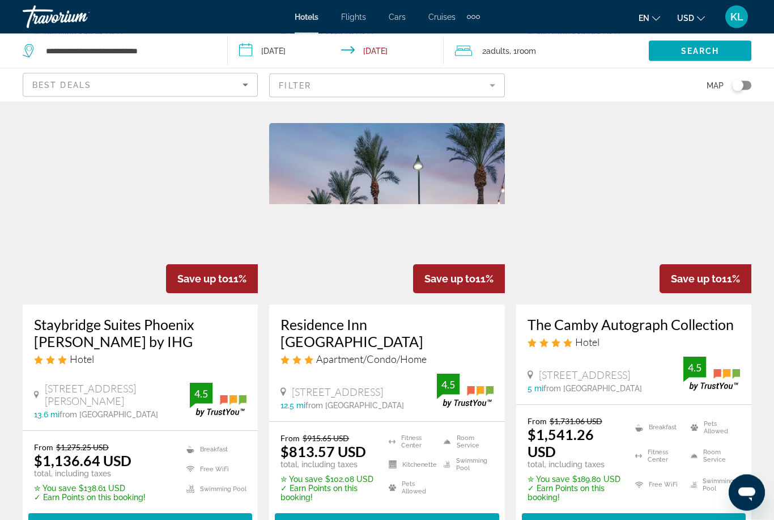
scroll to position [1386, 0]
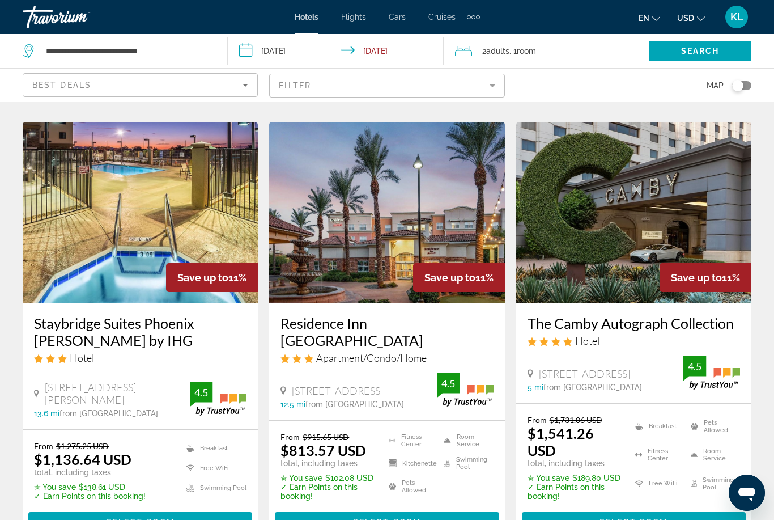
click at [445, 508] on span "Main content" at bounding box center [387, 521] width 224 height 27
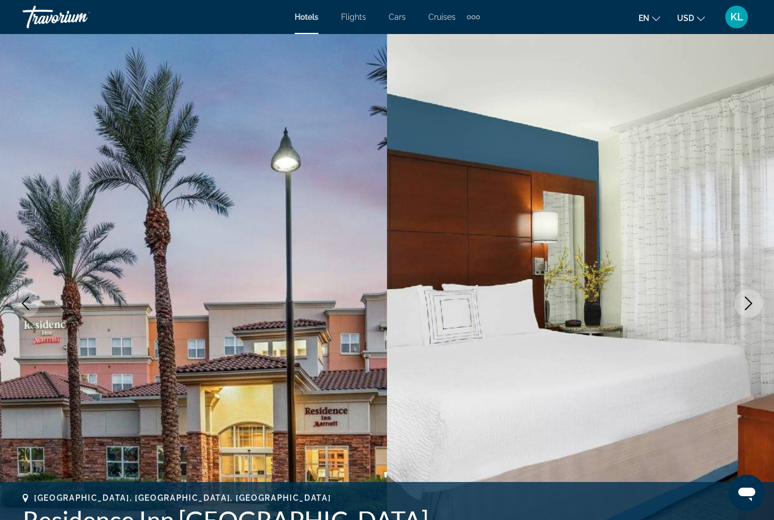
click at [741, 18] on span "KL" at bounding box center [737, 16] width 13 height 11
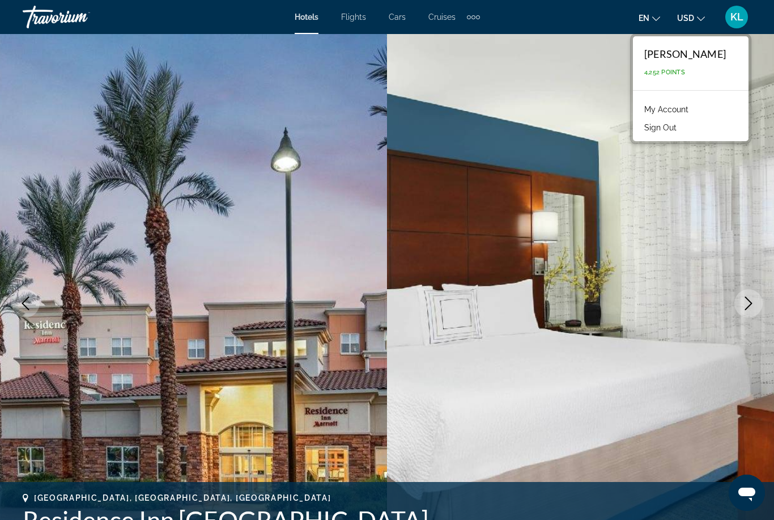
click at [682, 133] on button "Sign Out" at bounding box center [661, 127] width 44 height 15
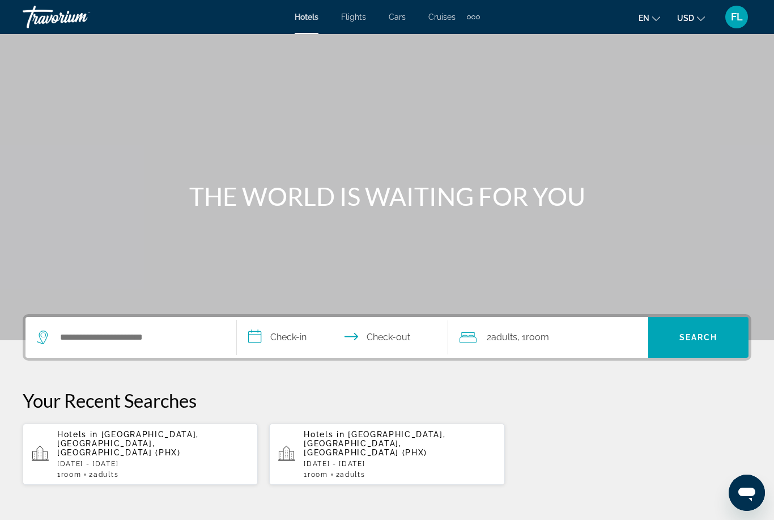
click at [126, 460] on p "[DATE] - [DATE]" at bounding box center [153, 464] width 192 height 8
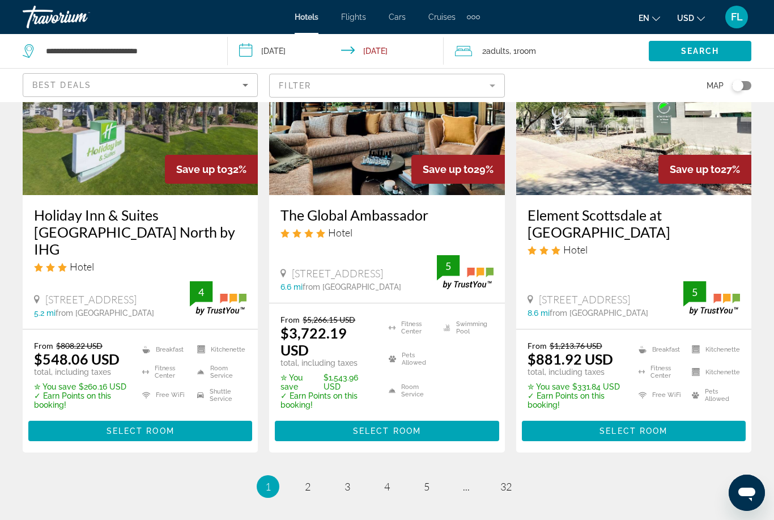
scroll to position [1479, 0]
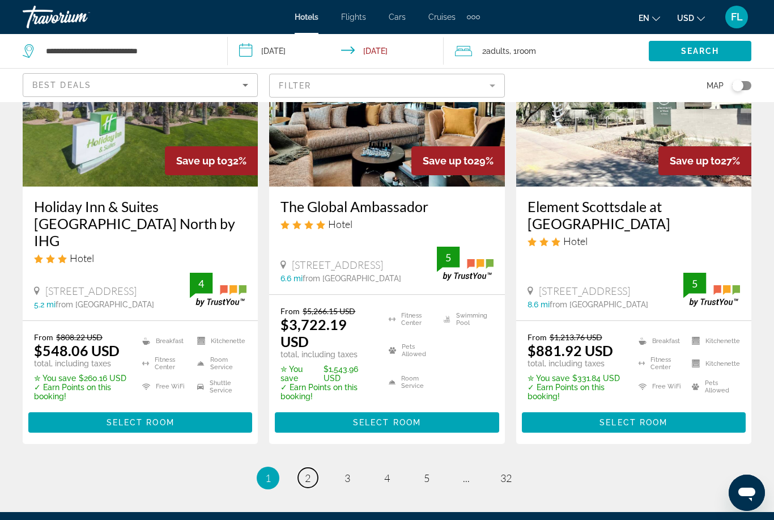
click at [313, 468] on link "page 2" at bounding box center [308, 478] width 20 height 20
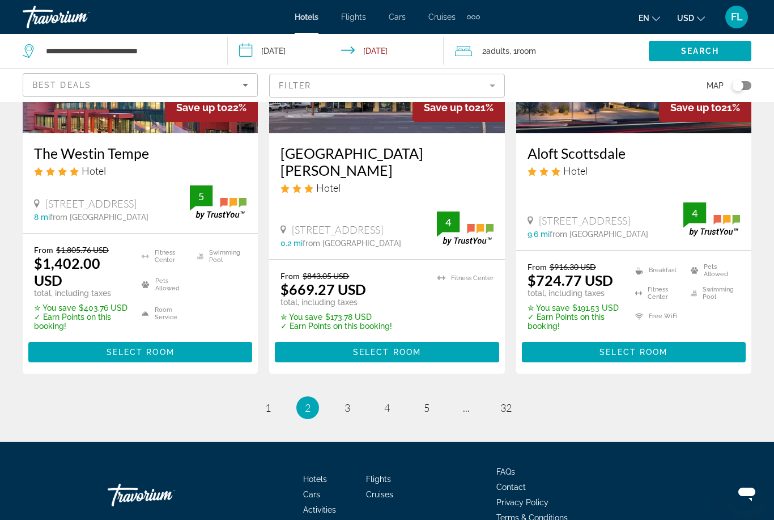
scroll to position [1591, 0]
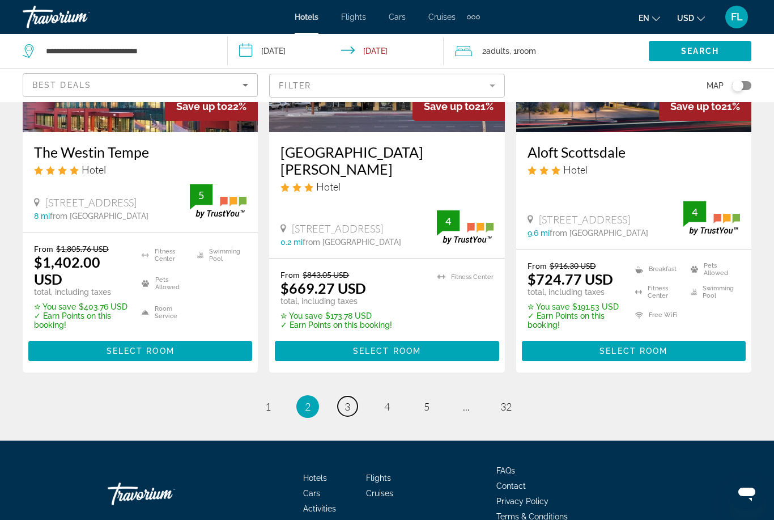
click at [355, 396] on link "page 3" at bounding box center [348, 406] width 20 height 20
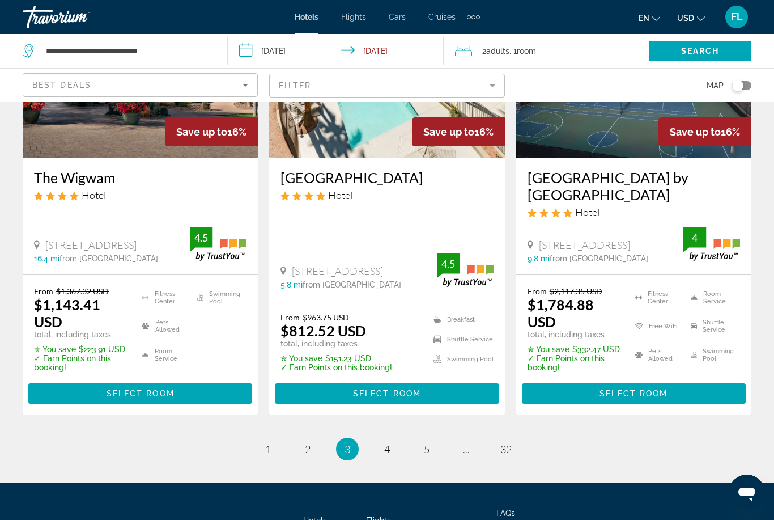
scroll to position [1565, 0]
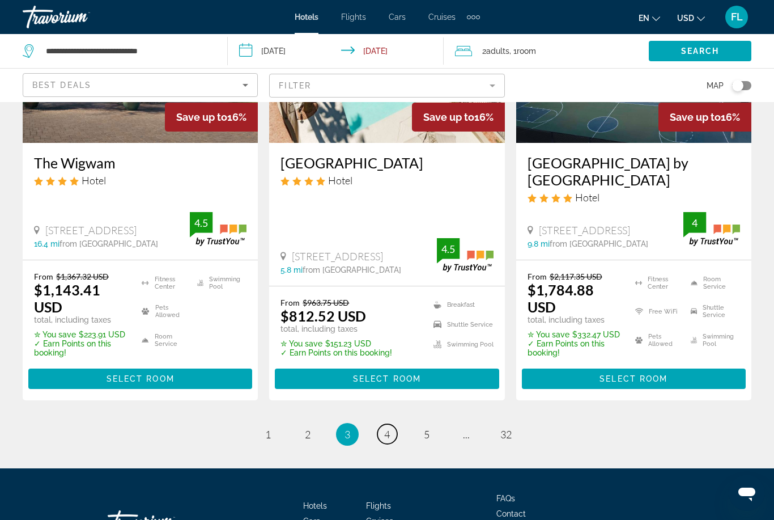
click at [390, 424] on link "page 4" at bounding box center [387, 434] width 20 height 20
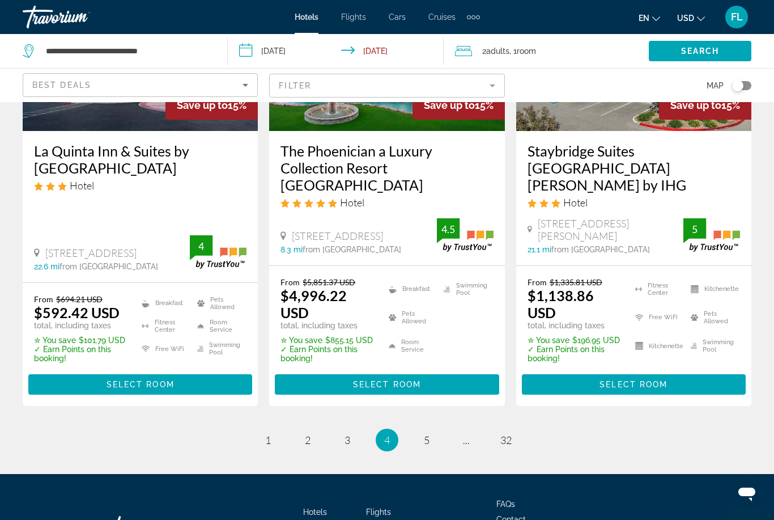
scroll to position [1600, 0]
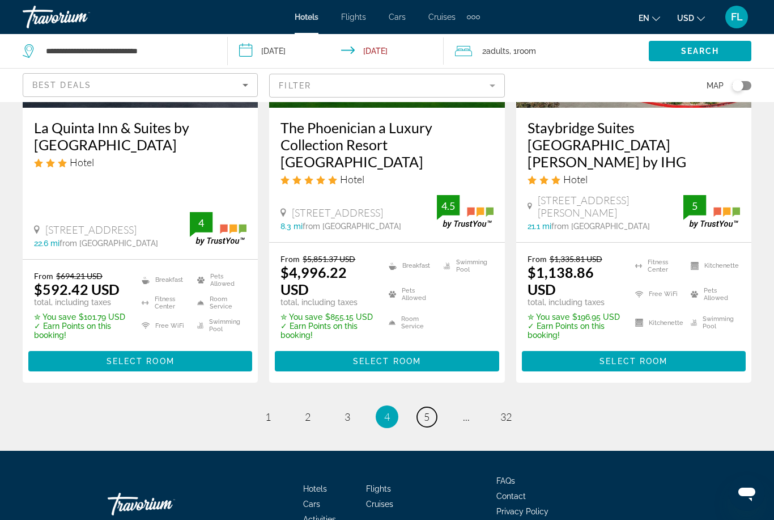
click at [433, 407] on link "page 5" at bounding box center [427, 417] width 20 height 20
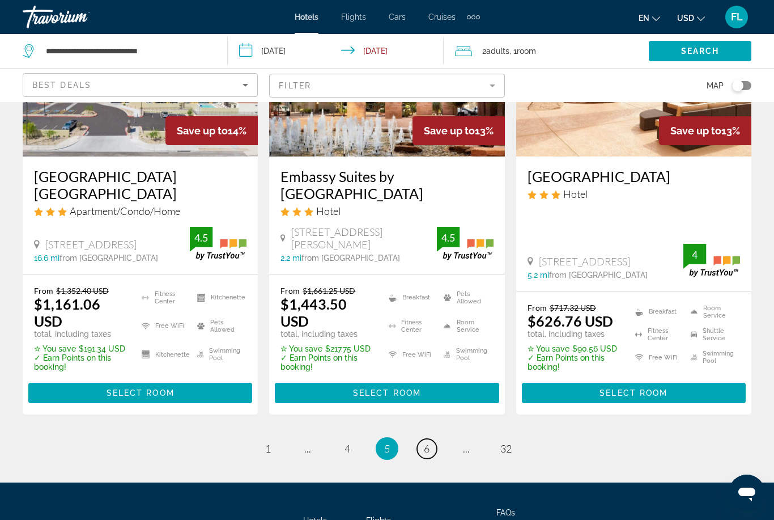
scroll to position [1599, 0]
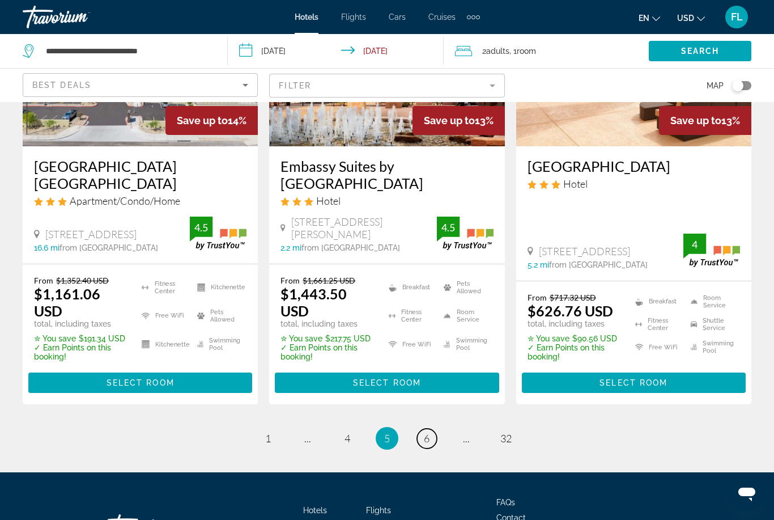
click at [431, 428] on link "page 6" at bounding box center [427, 438] width 20 height 20
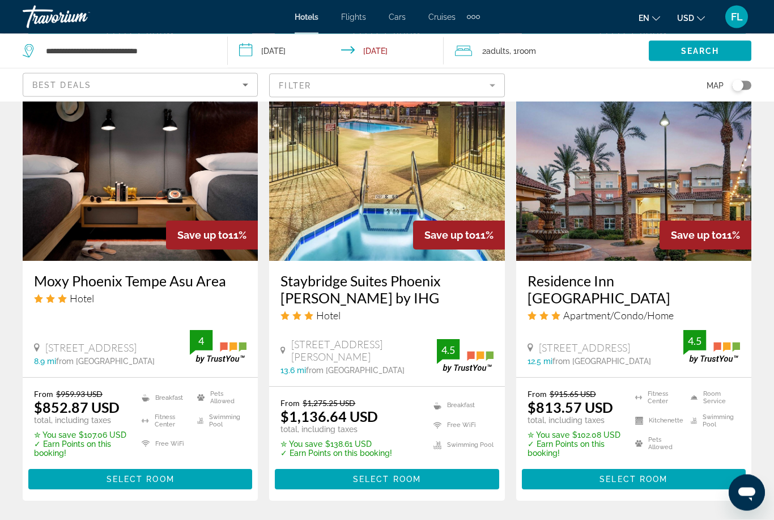
scroll to position [1447, 0]
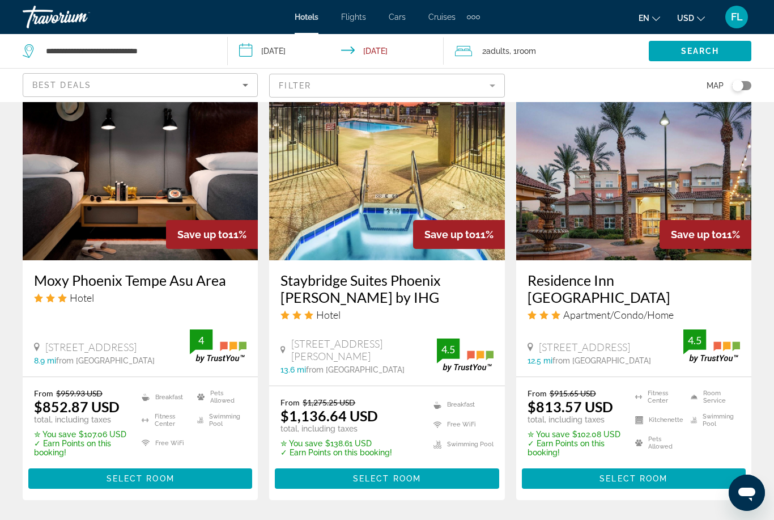
click at [716, 465] on span "Main content" at bounding box center [634, 478] width 224 height 27
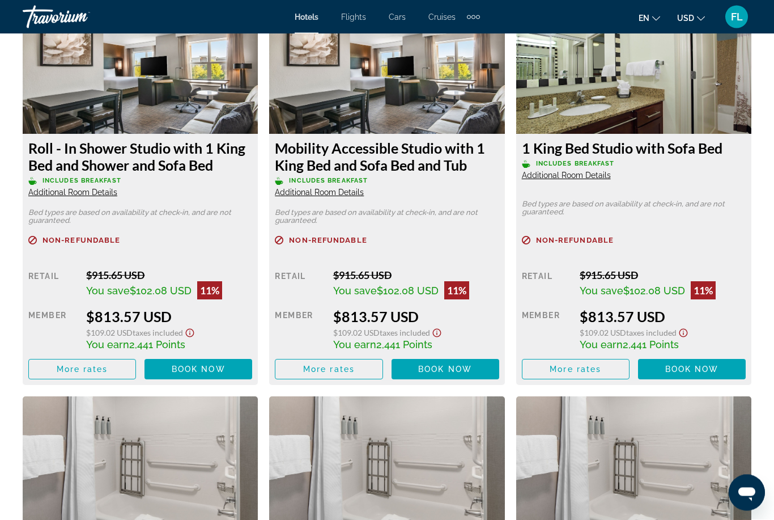
scroll to position [1787, 0]
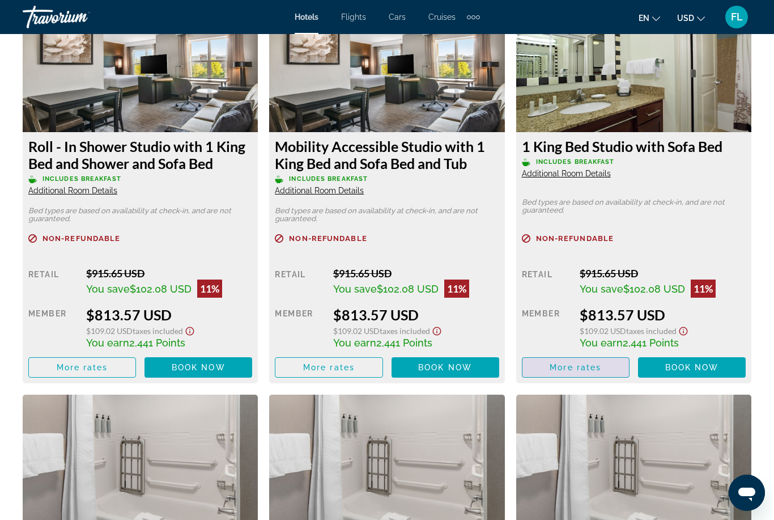
click at [589, 365] on span "More rates" at bounding box center [576, 367] width 52 height 9
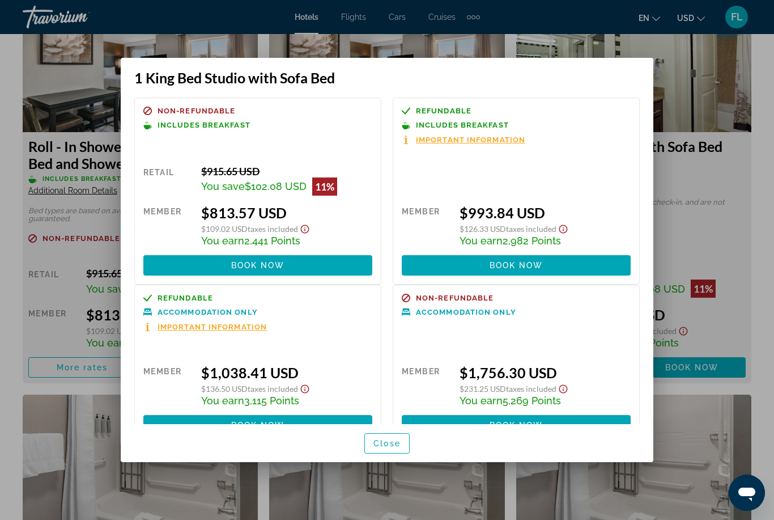
click at [323, 252] on span at bounding box center [257, 265] width 229 height 27
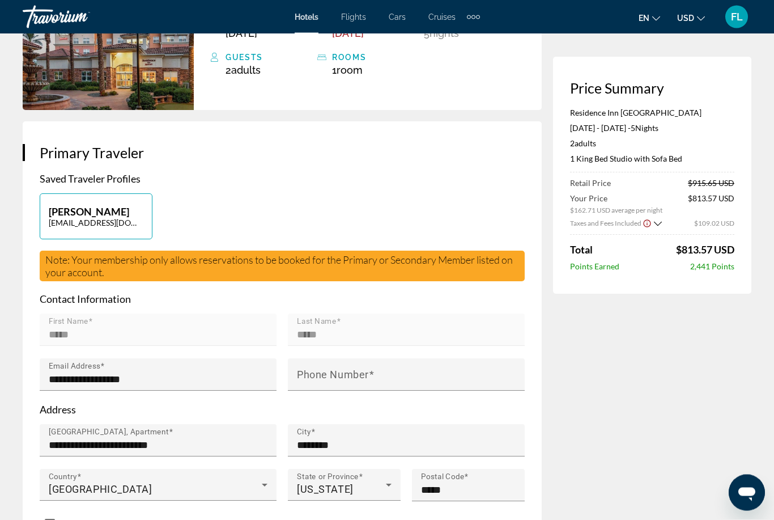
scroll to position [141, 0]
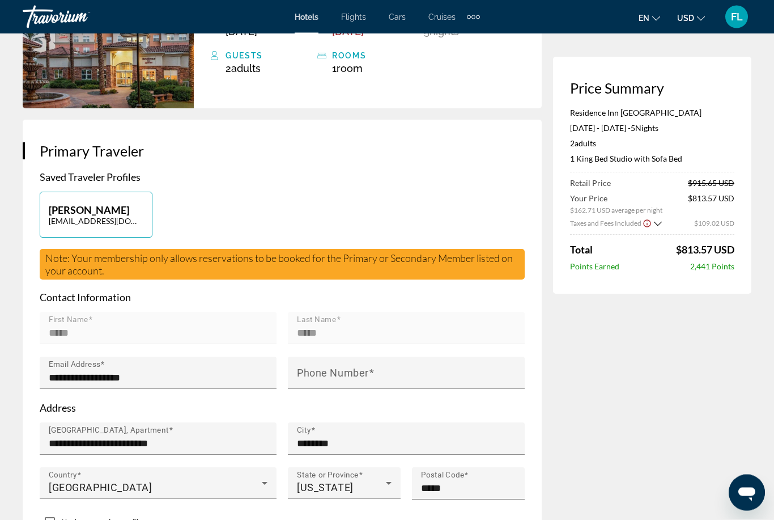
click at [435, 385] on input "Phone Number" at bounding box center [410, 378] width 226 height 14
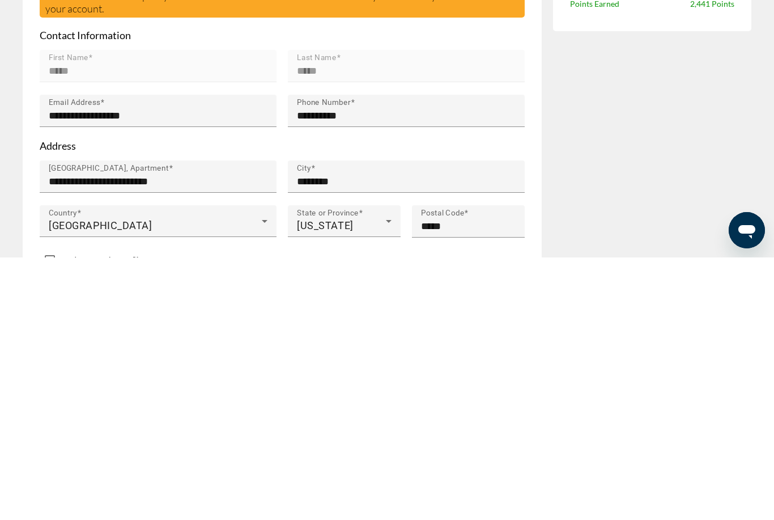
scroll to position [404, 0]
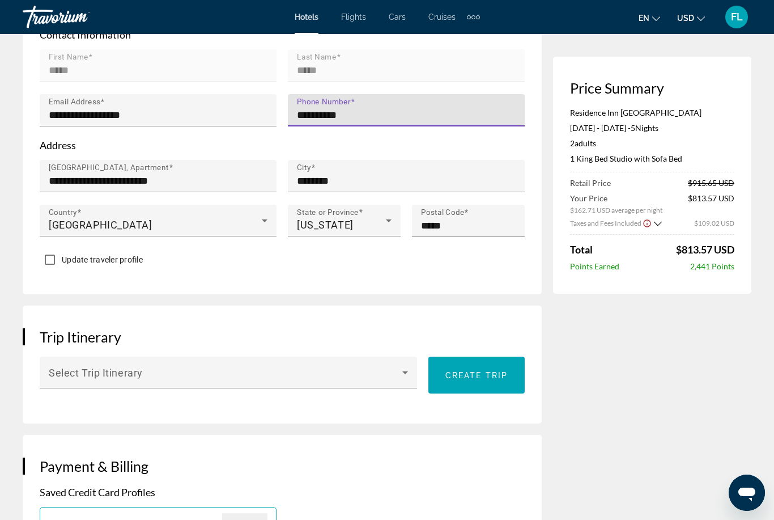
type input "**********"
click at [402, 379] on icon "Main content" at bounding box center [405, 373] width 14 height 14
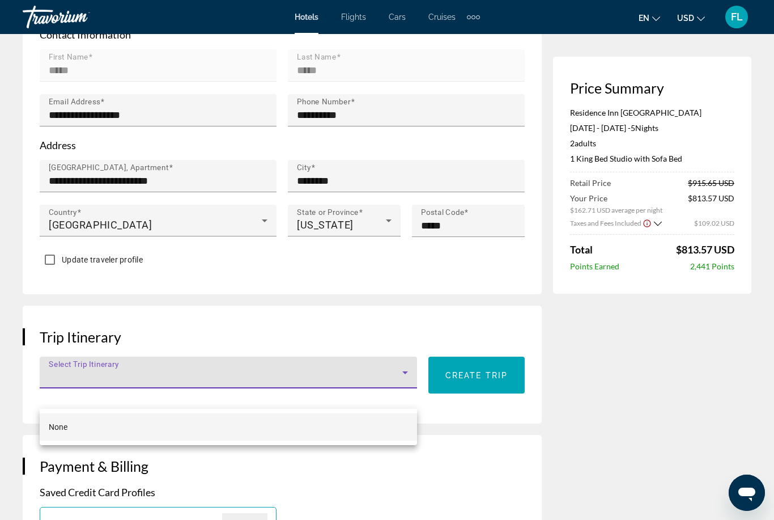
click at [639, 433] on div at bounding box center [387, 260] width 774 height 520
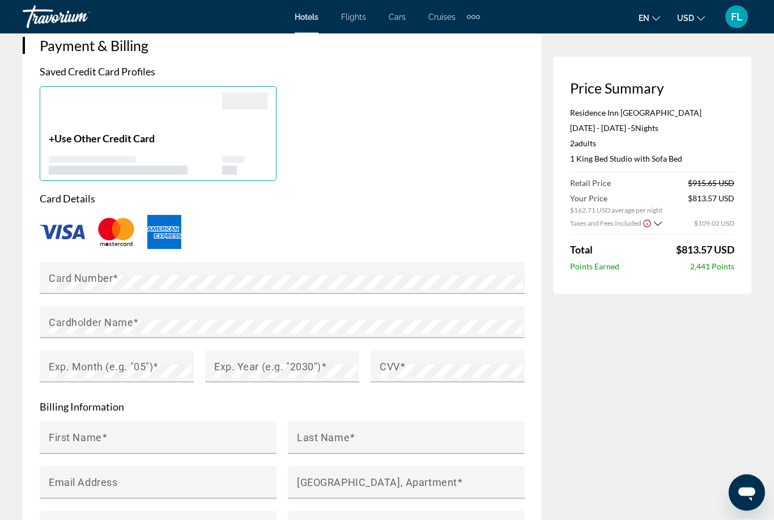
scroll to position [825, 0]
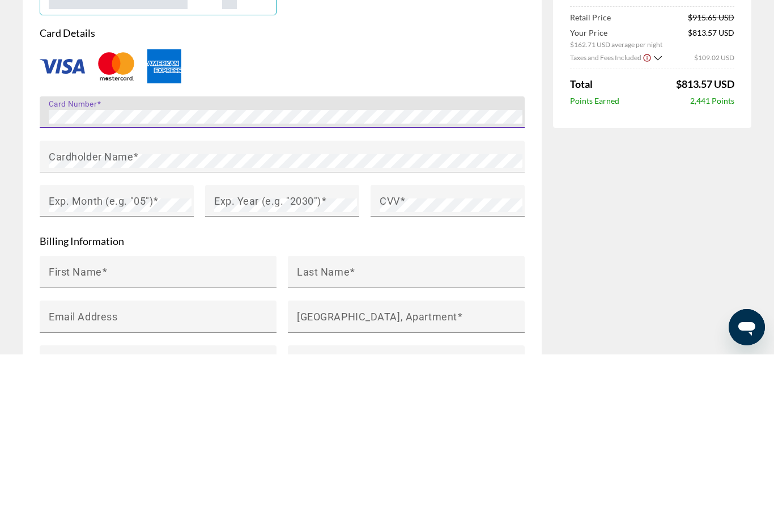
click at [119, 316] on mat-label "Cardholder Name" at bounding box center [91, 322] width 84 height 12
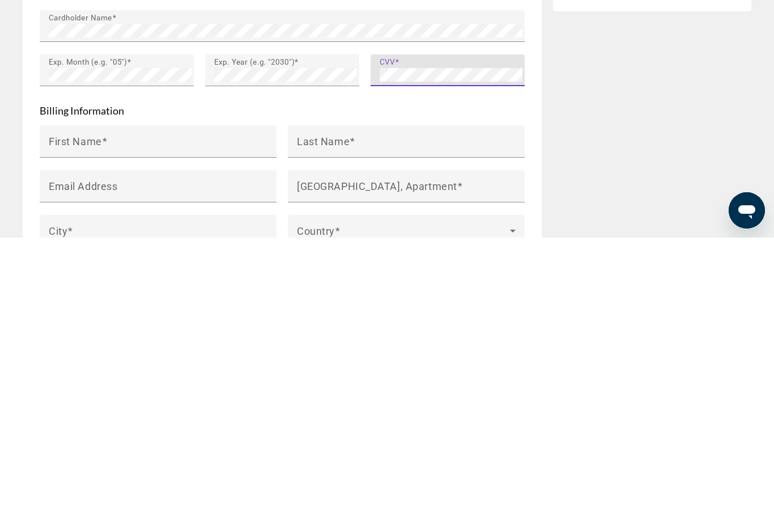
scroll to position [839, 0]
click at [101, 421] on input "First Name" at bounding box center [162, 428] width 226 height 14
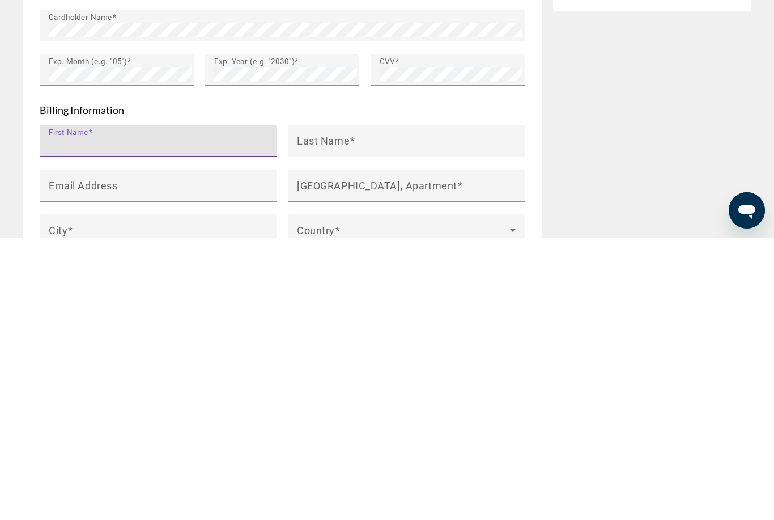
type input "*******"
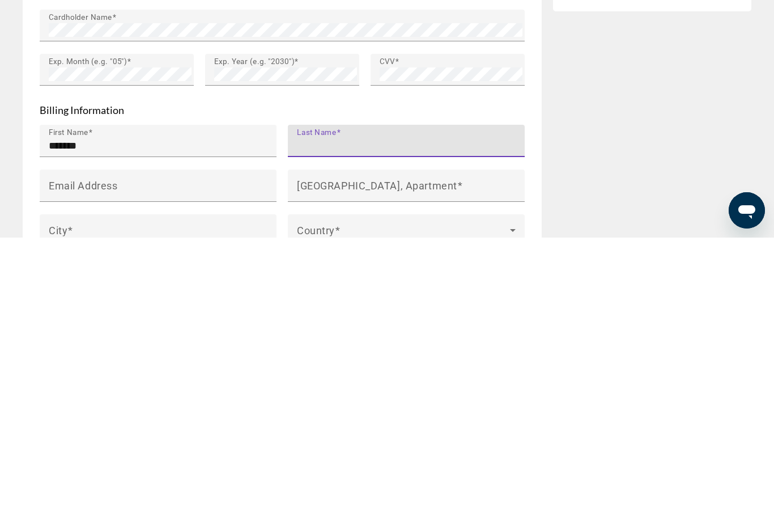
type input "*****"
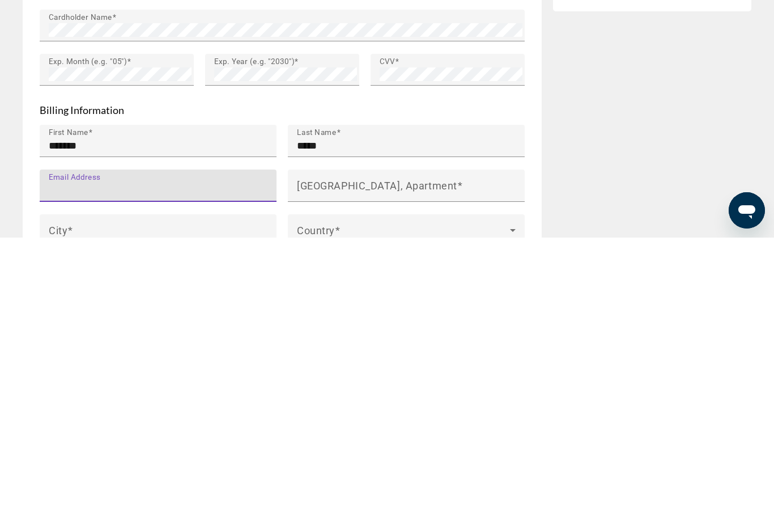
type input "**********"
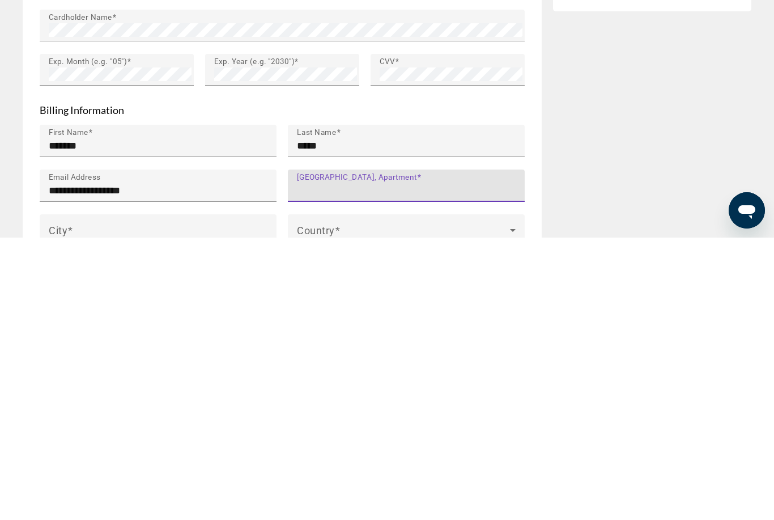
type input "**********"
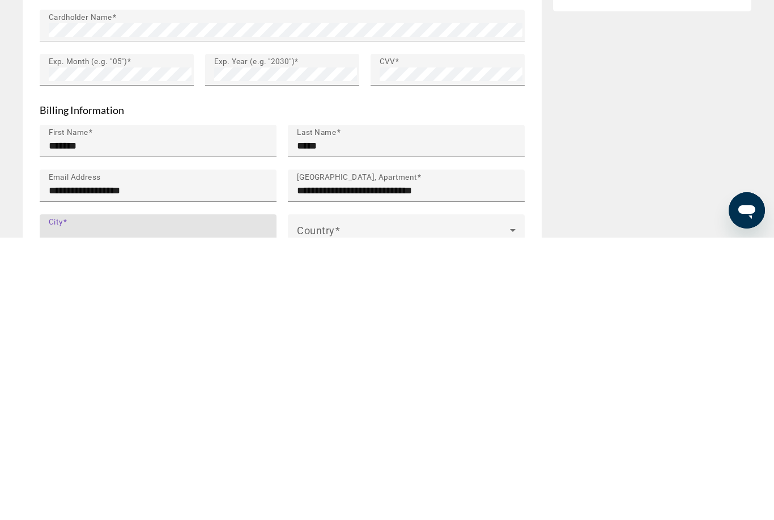
type input "*******"
type input "**"
type input "*****"
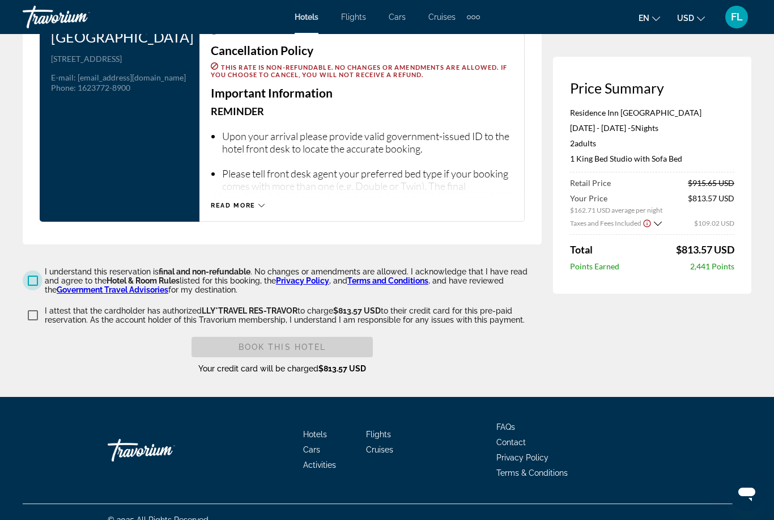
scroll to position [1537, 0]
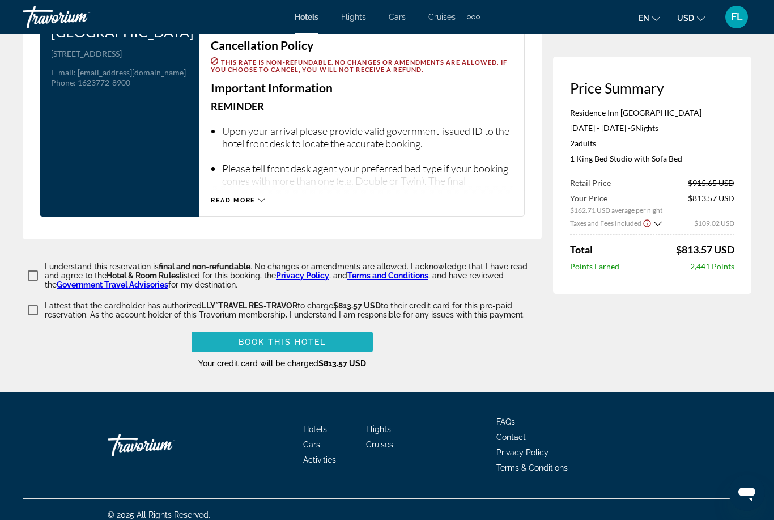
click at [277, 346] on span "Book this hotel" at bounding box center [283, 341] width 88 height 9
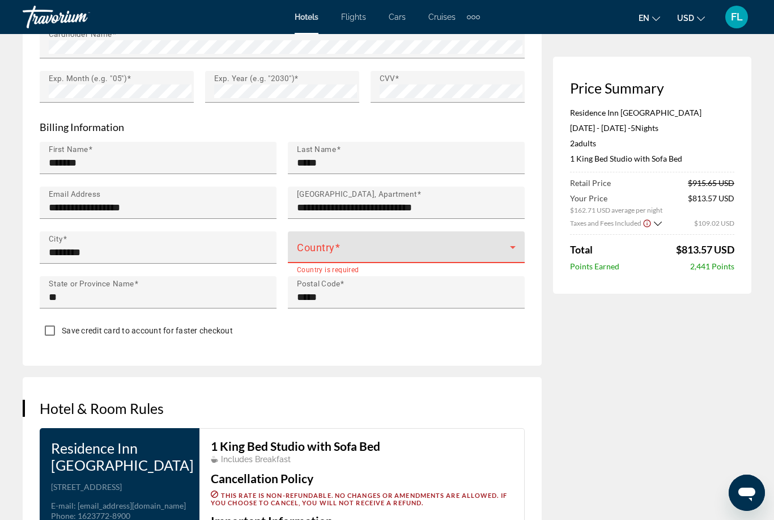
click at [337, 258] on span "Main content" at bounding box center [403, 252] width 213 height 14
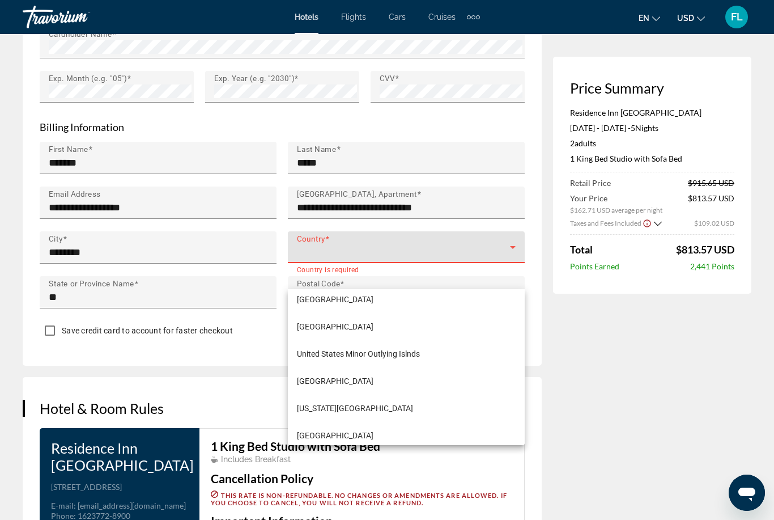
scroll to position [6561, 0]
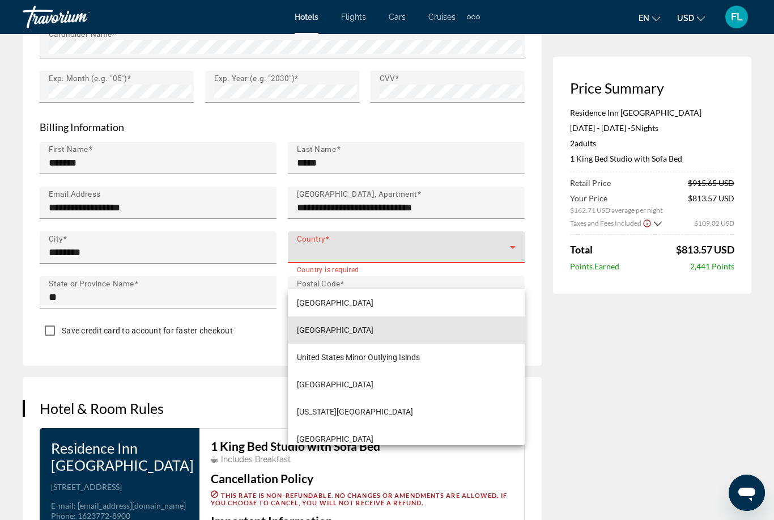
click at [354, 337] on mat-option "United States of America" at bounding box center [406, 329] width 237 height 27
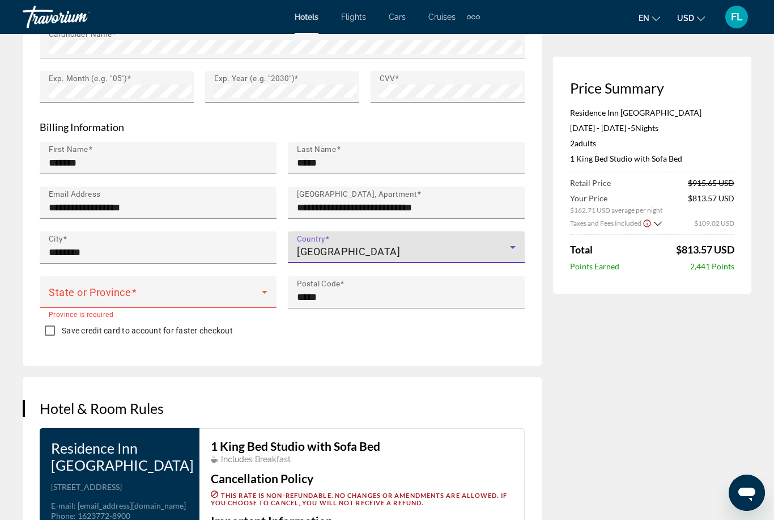
click at [177, 303] on span "Main content" at bounding box center [155, 297] width 213 height 14
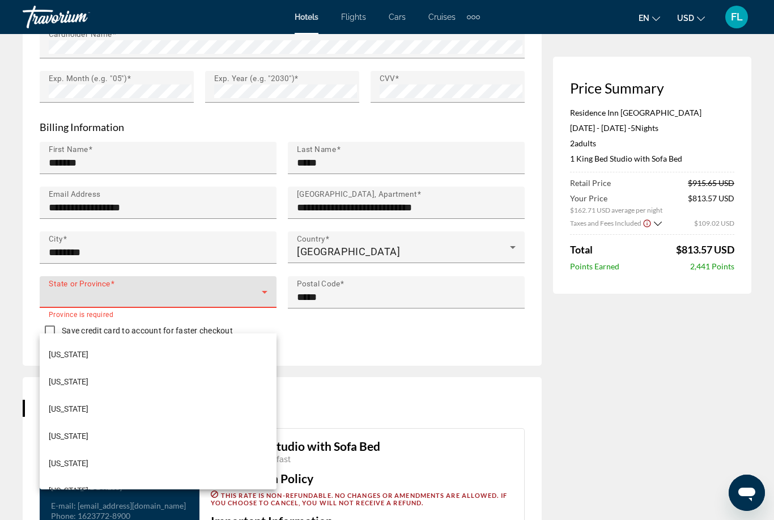
scroll to position [540, 0]
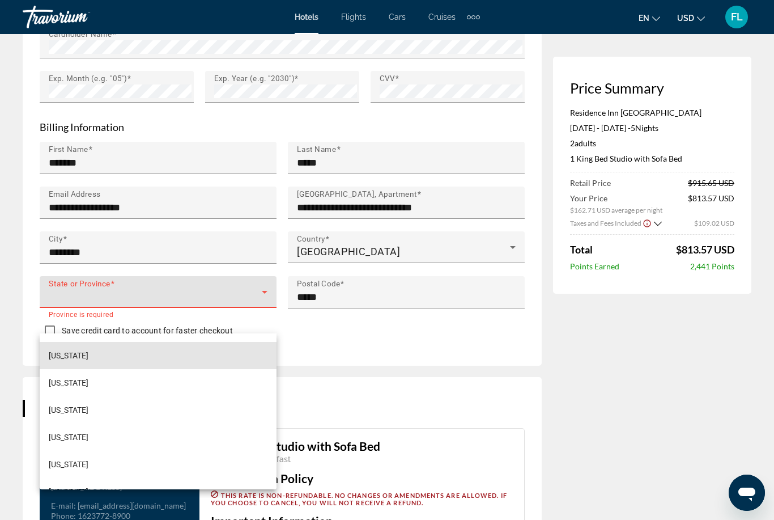
click at [74, 362] on mat-option "Maryland" at bounding box center [158, 355] width 237 height 27
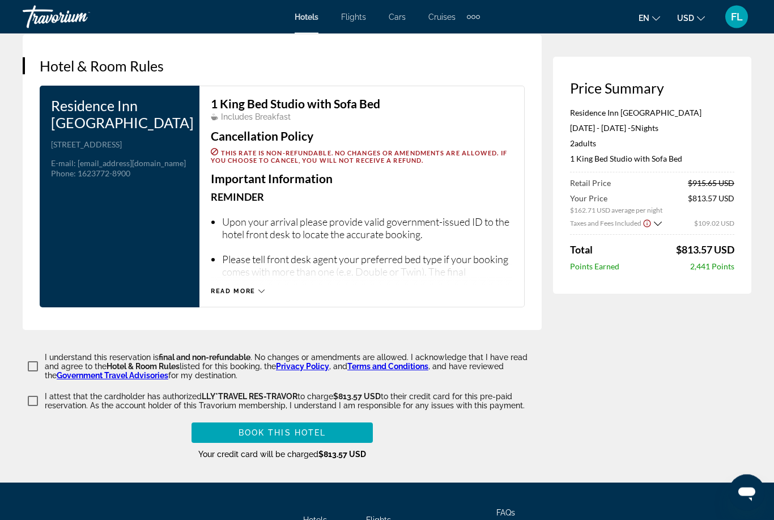
scroll to position [1447, 0]
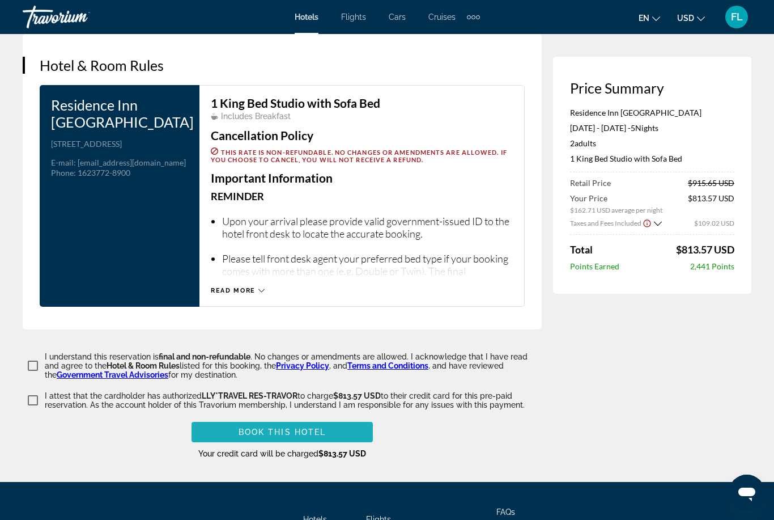
click at [275, 436] on span "Book this hotel" at bounding box center [283, 431] width 88 height 9
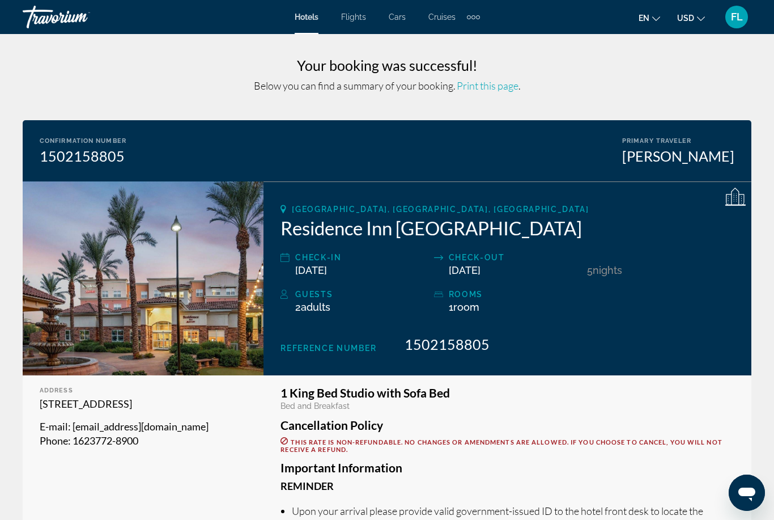
click at [483, 83] on span "Print this page" at bounding box center [488, 85] width 62 height 12
click at [730, 20] on div "FL" at bounding box center [736, 17] width 23 height 23
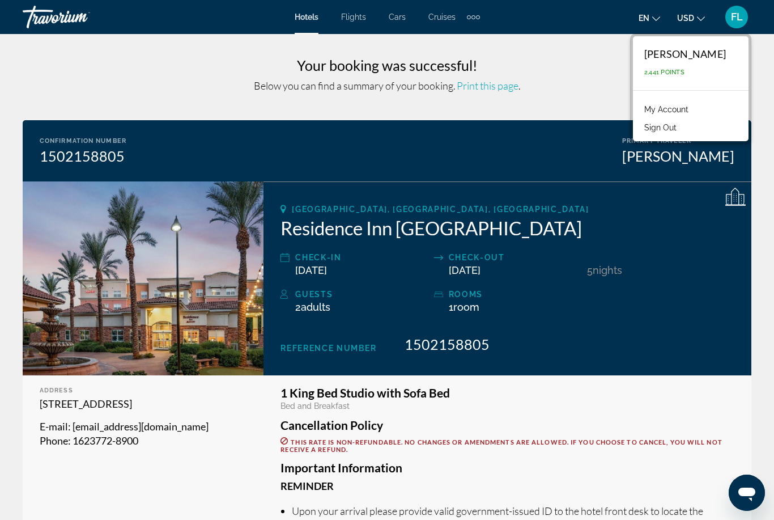
click at [681, 134] on button "Sign Out" at bounding box center [661, 127] width 44 height 15
